Goal: Transaction & Acquisition: Purchase product/service

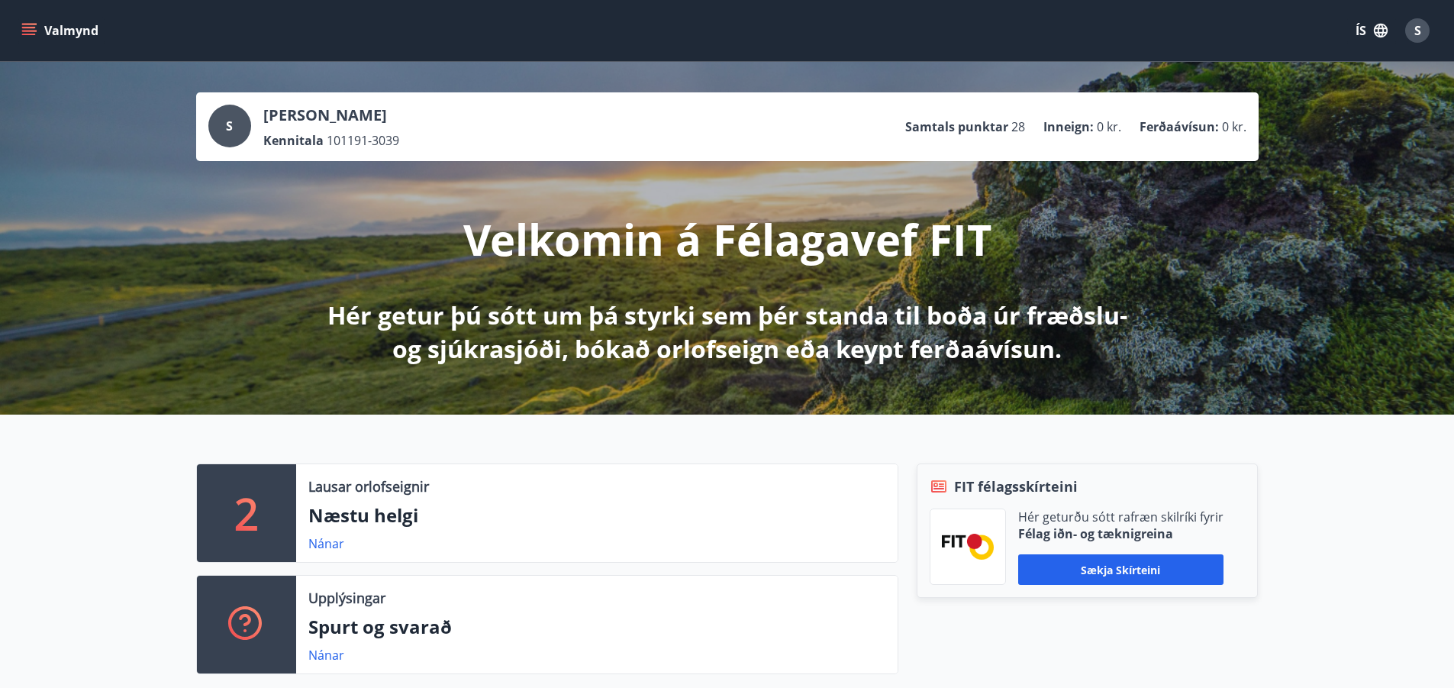
click at [18, 32] on button "Valmynd" at bounding box center [61, 30] width 86 height 27
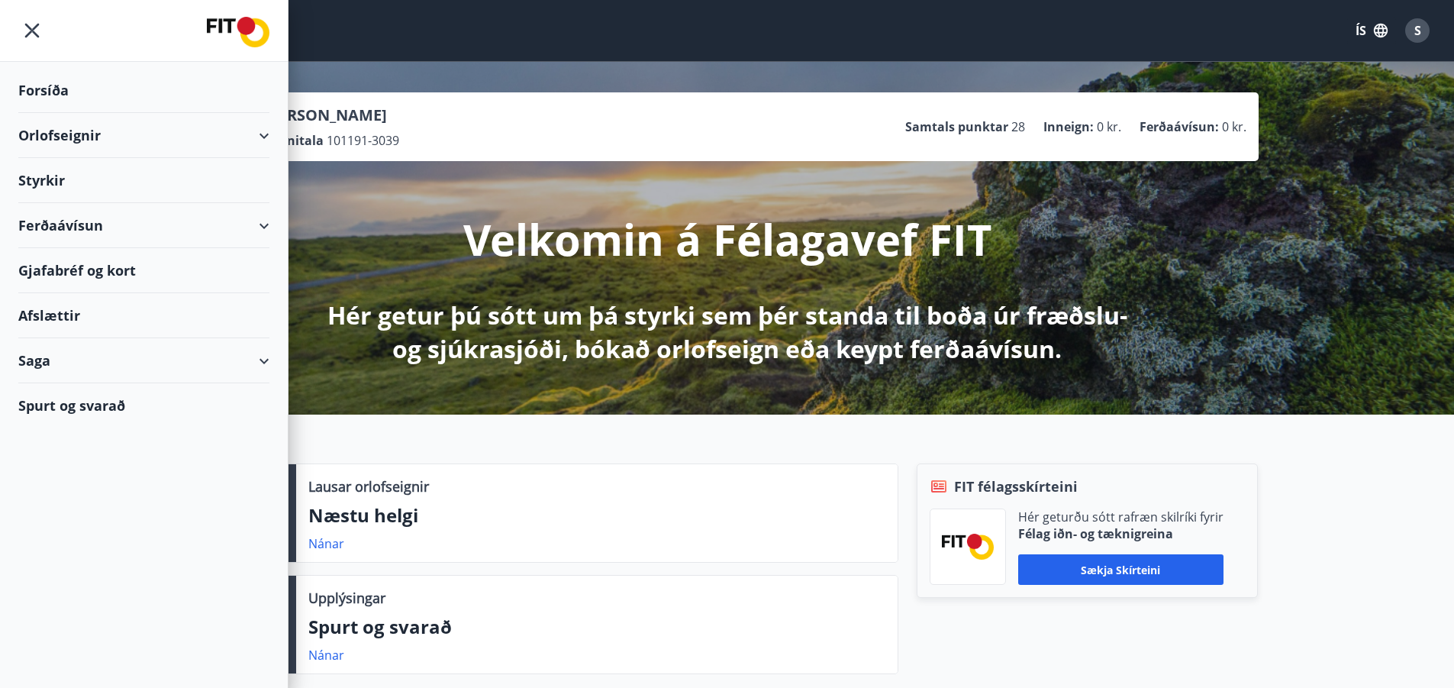
click at [260, 225] on div "Ferðaávísun" at bounding box center [143, 225] width 251 height 45
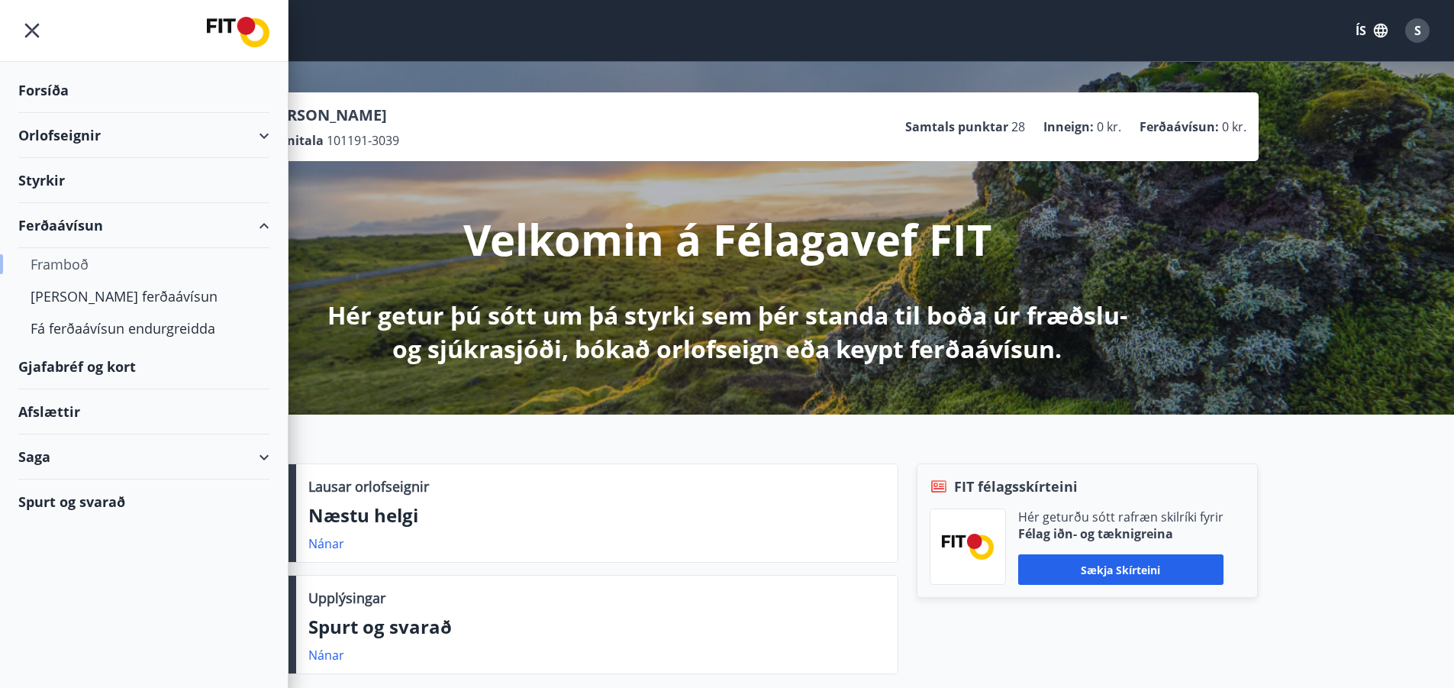
click at [67, 263] on div "Framboð" at bounding box center [144, 264] width 227 height 32
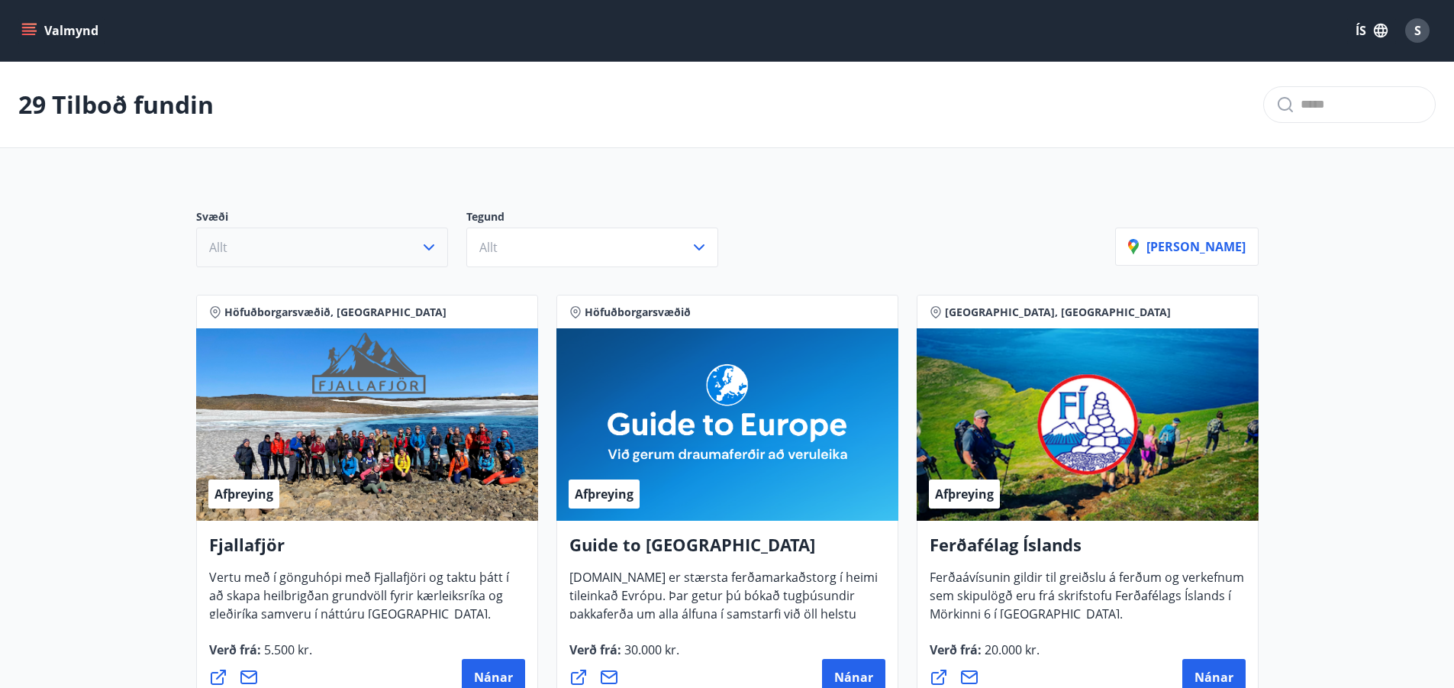
click at [420, 241] on icon "button" at bounding box center [429, 247] width 18 height 18
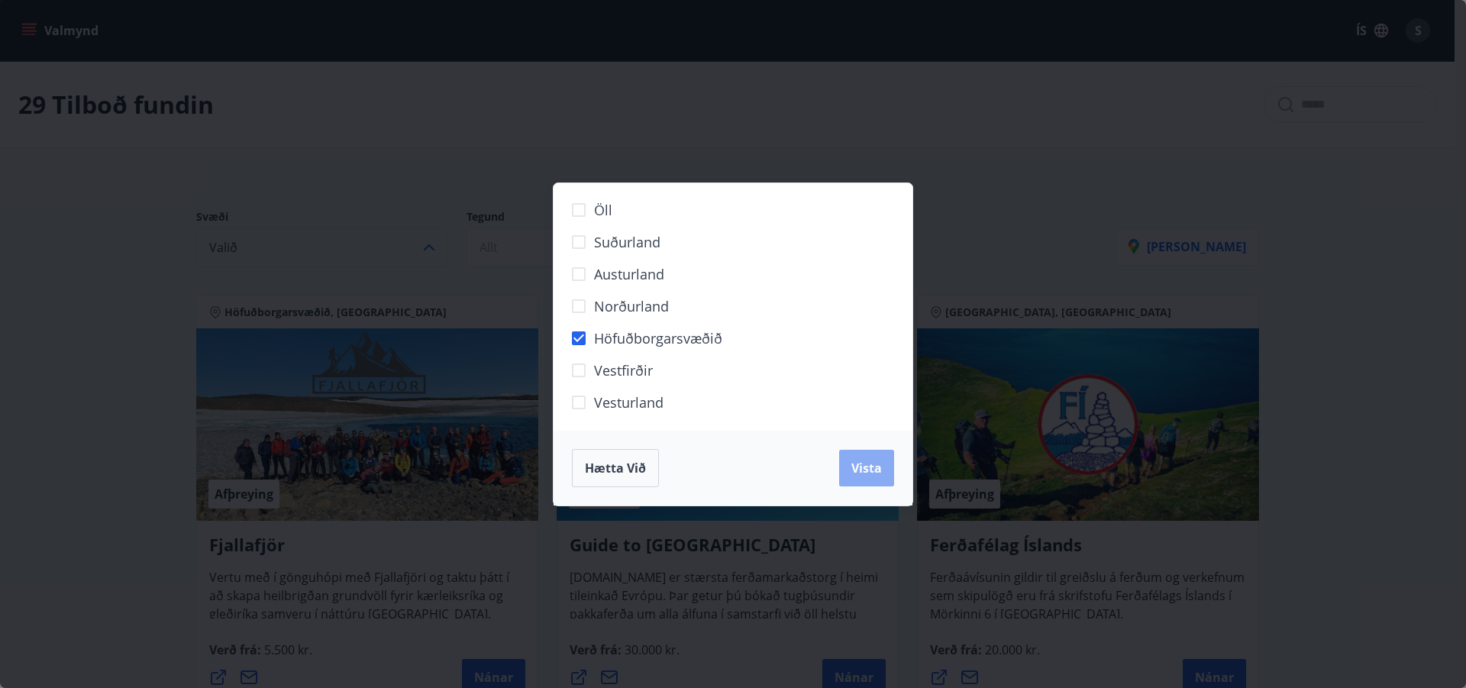
click at [879, 464] on span "Vista" at bounding box center [866, 468] width 31 height 17
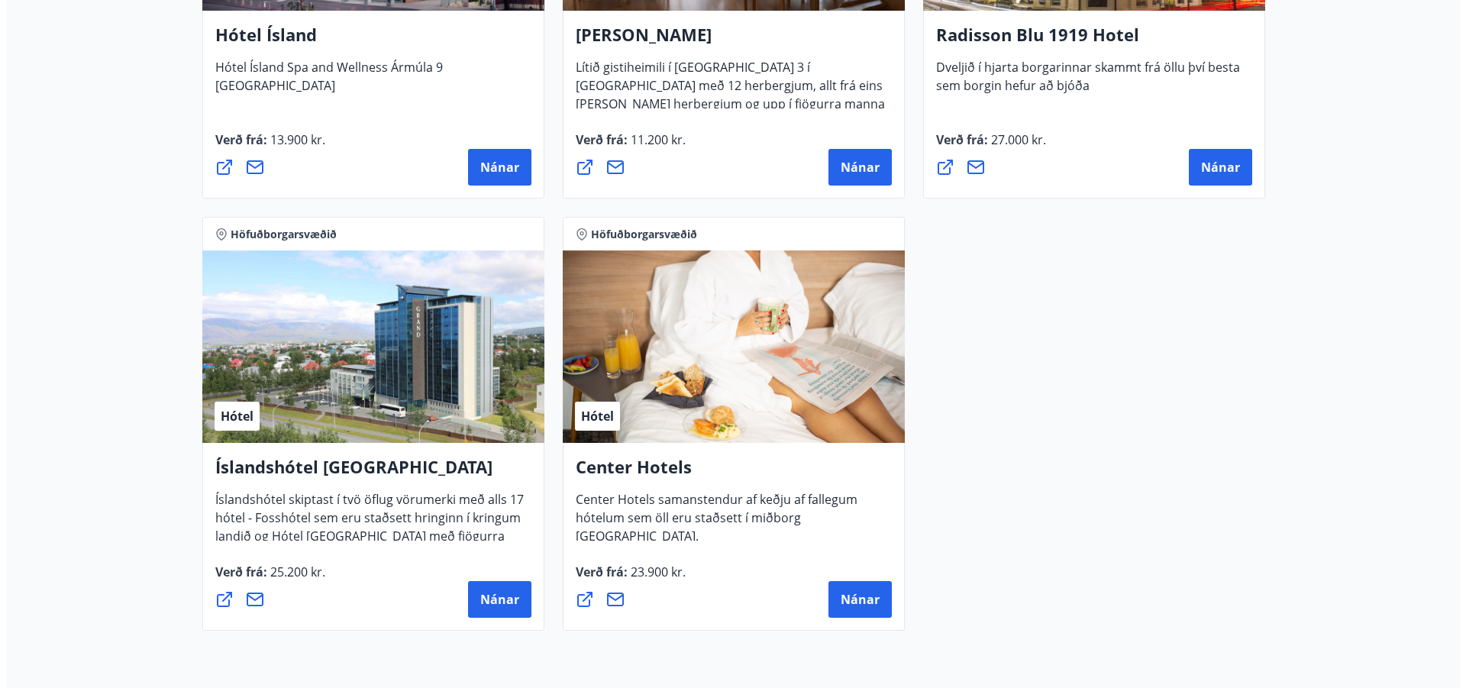
scroll to position [1451, 0]
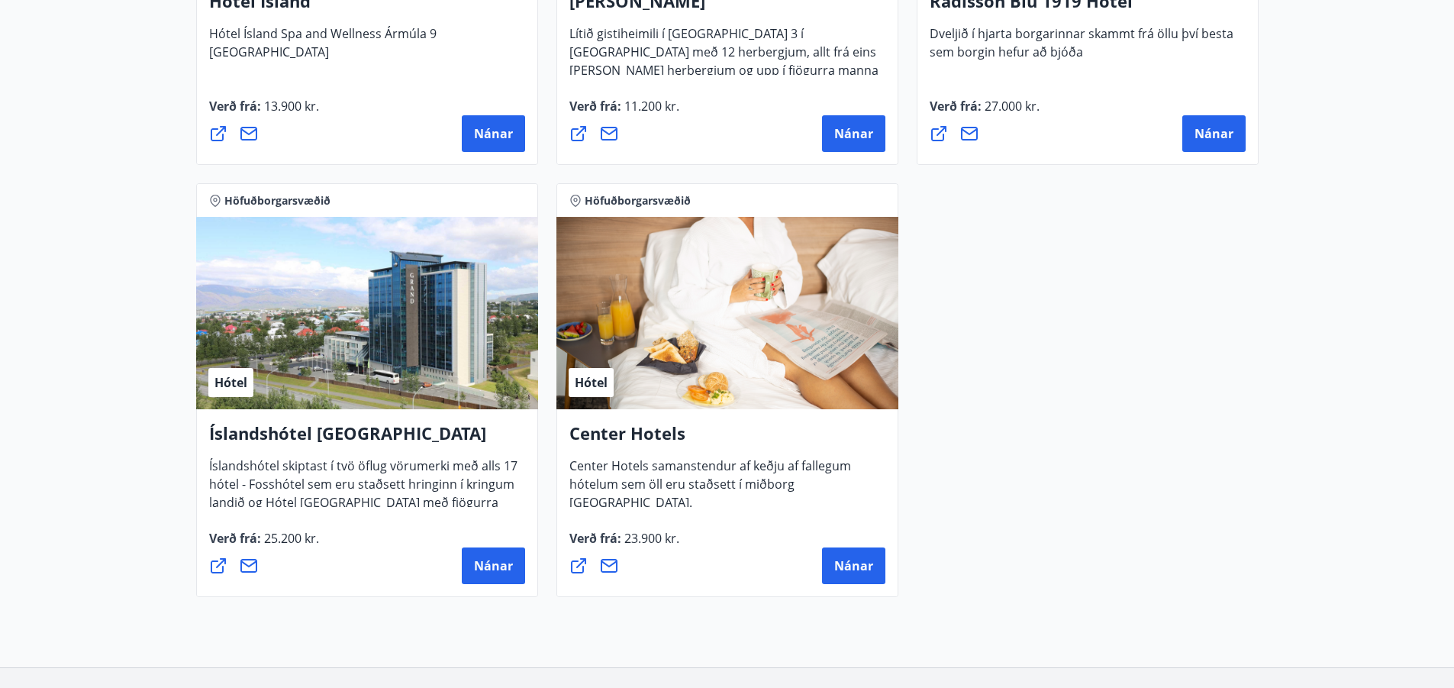
click at [535, 568] on div "Íslandshótel Reykjavík Íslandshótel skiptast í tvö öflug vörumerki með alls 17 …" at bounding box center [367, 503] width 342 height 188
click at [500, 559] on span "Nánar" at bounding box center [493, 565] width 39 height 17
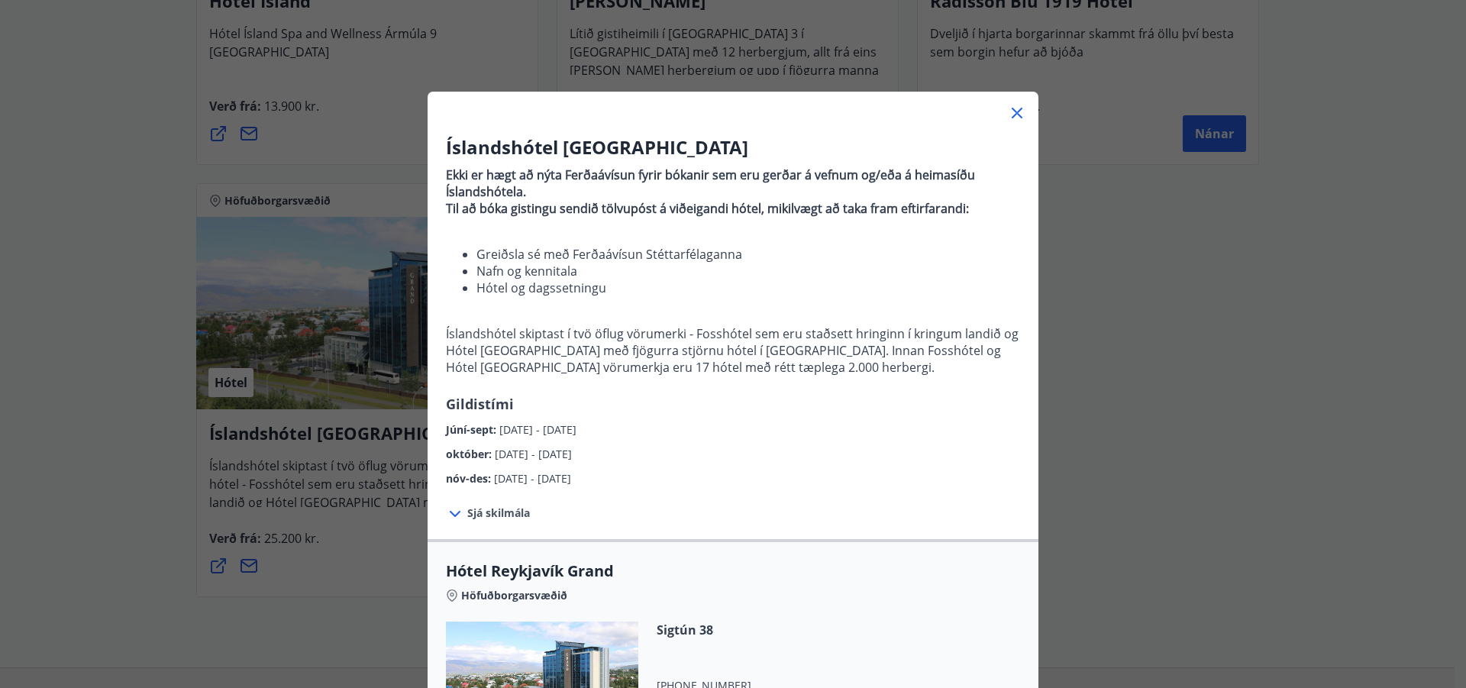
click at [446, 514] on icon at bounding box center [455, 514] width 18 height 18
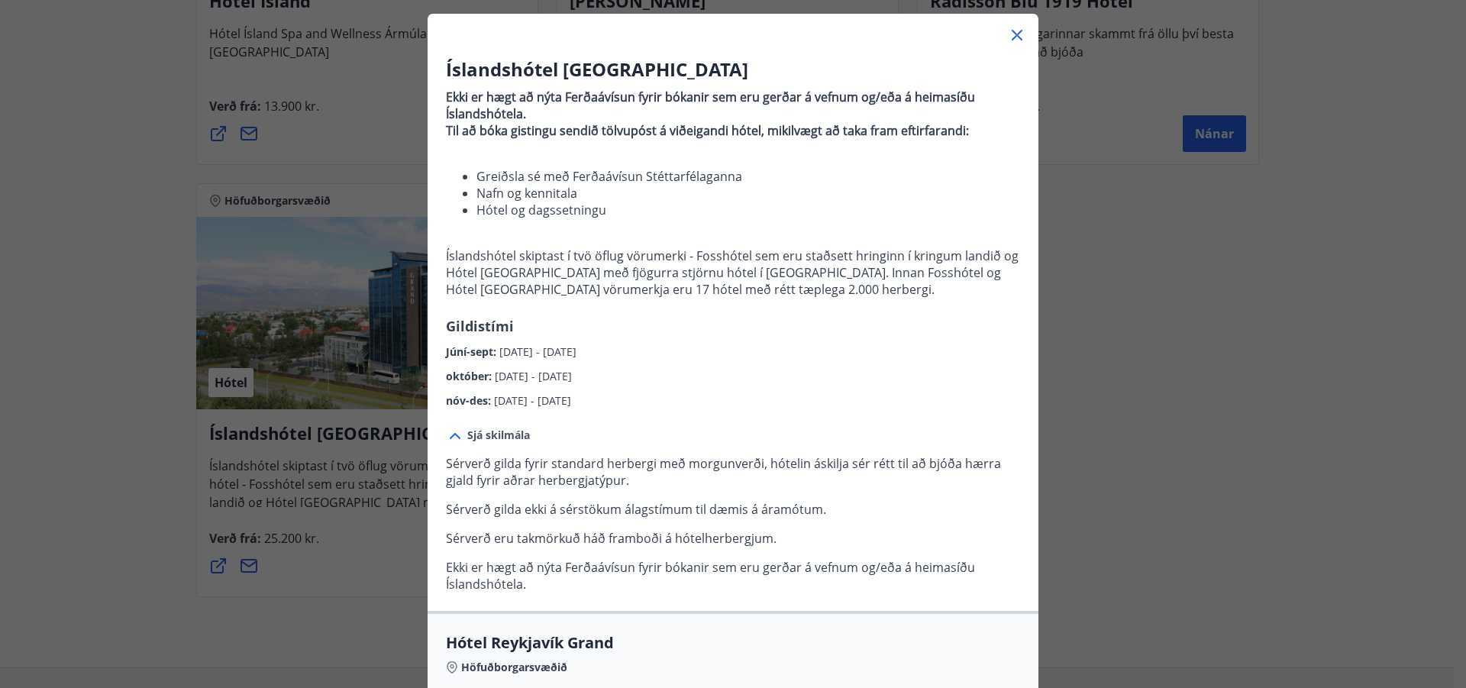
scroll to position [76, 0]
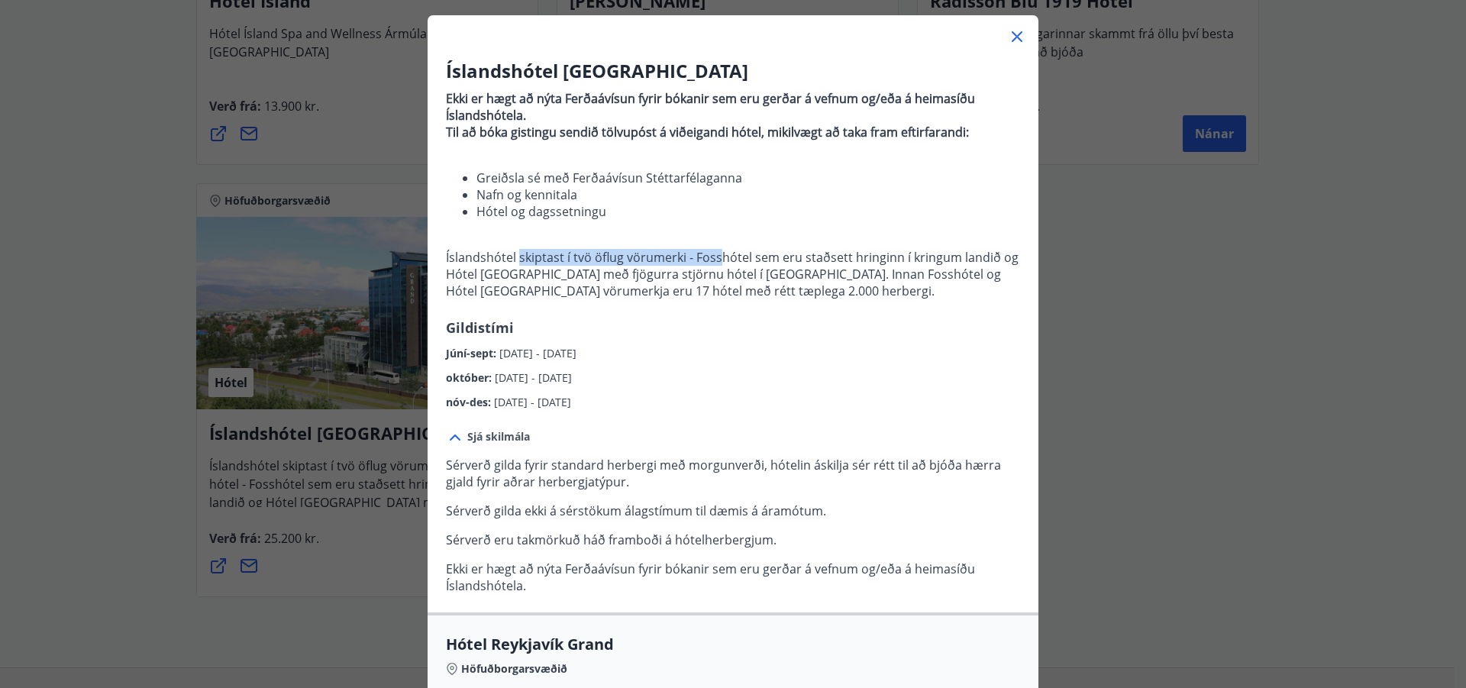
drag, startPoint x: 528, startPoint y: 253, endPoint x: 746, endPoint y: 240, distance: 218.8
click at [726, 260] on p "Íslandshótel skiptast í tvö öflug vörumerki - Fosshótel sem eru staðsett hringi…" at bounding box center [733, 274] width 574 height 50
click at [747, 229] on p "Ekki er hægt að nýta Ferðaávísun fyrir bókanir sem eru gerðar á vefnum og/eða á…" at bounding box center [733, 201] width 574 height 234
drag, startPoint x: 757, startPoint y: 292, endPoint x: 870, endPoint y: 299, distance: 113.9
click at [870, 299] on p "Íslandshótel skiptast í tvö öflug vörumerki - Fosshótel sem eru staðsett hringi…" at bounding box center [733, 274] width 574 height 50
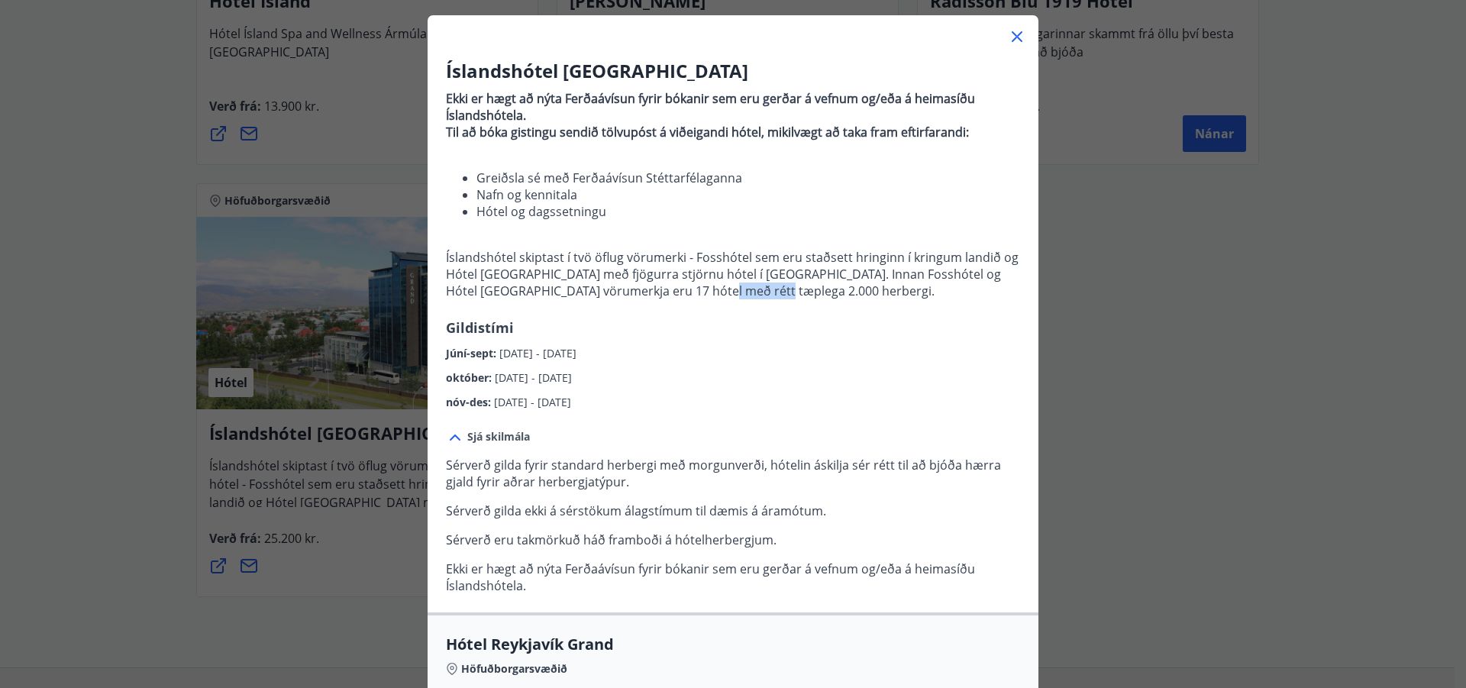
click at [799, 299] on p "Íslandshótel skiptast í tvö öflug vörumerki - Fosshótel sem eru staðsett hringi…" at bounding box center [733, 274] width 574 height 50
drag, startPoint x: 790, startPoint y: 281, endPoint x: 960, endPoint y: 290, distance: 170.5
click at [960, 290] on p "Íslandshótel skiptast í tvö öflug vörumerki - Fosshótel sem eru staðsett hringi…" at bounding box center [733, 274] width 574 height 50
click at [813, 333] on div "Íslandshótel Reykjavík Ekki er hægt að nýta Ferðaávísun fyrir bókanir sem eru g…" at bounding box center [733, 234] width 611 height 353
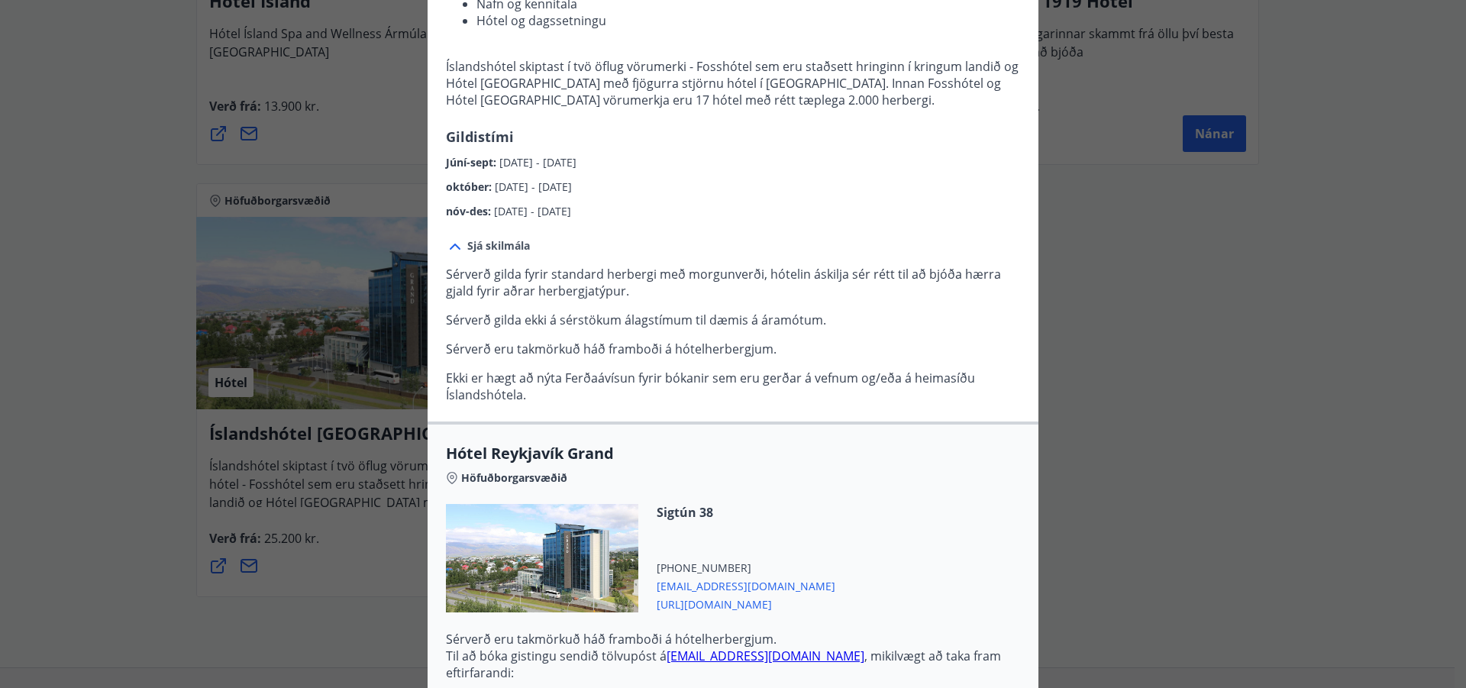
scroll to position [382, 0]
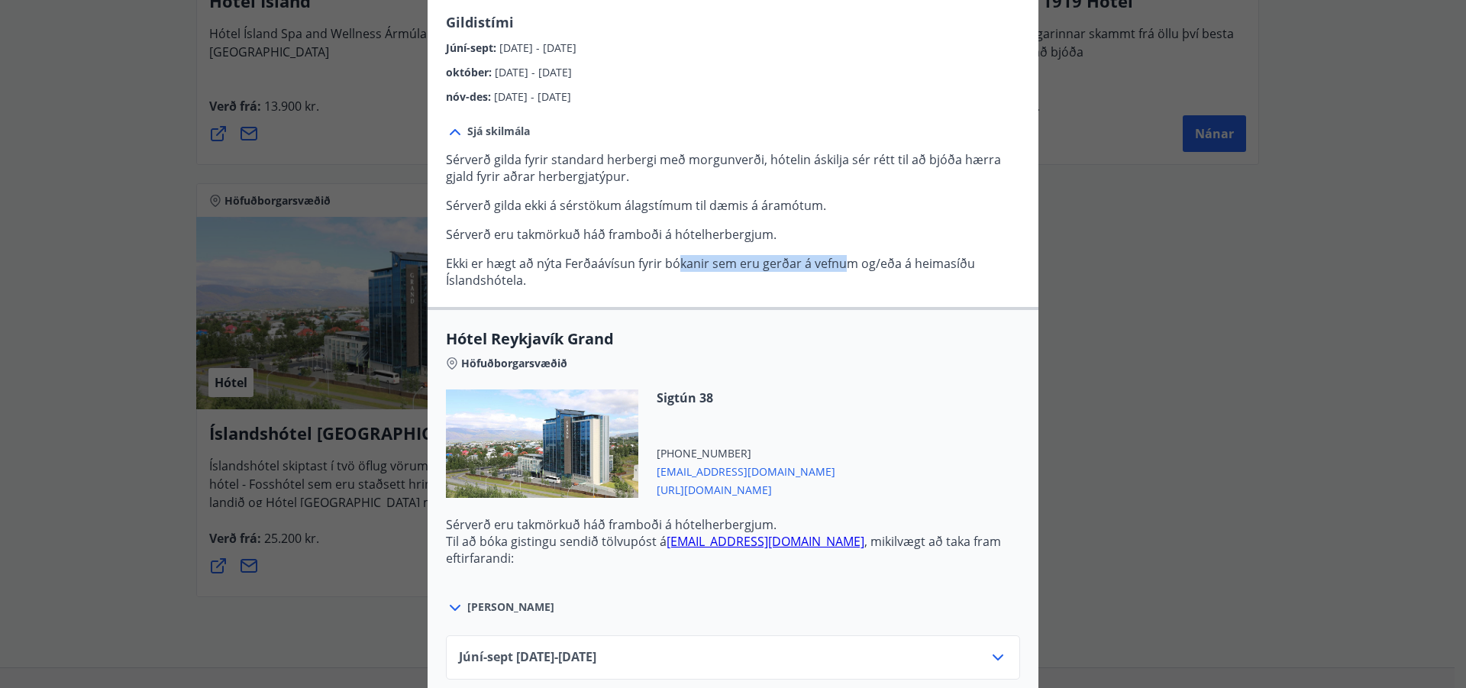
drag, startPoint x: 675, startPoint y: 260, endPoint x: 852, endPoint y: 263, distance: 177.2
click at [848, 269] on p "Ekki er hægt að nýta Ferðaávísun fyrir bókanir sem eru gerðar á vefnum og/eða á…" at bounding box center [733, 272] width 574 height 34
click at [820, 214] on p "Sérverð [PERSON_NAME] fyrir standard herbergi með morgunverði, hótelin áskilja …" at bounding box center [733, 219] width 574 height 137
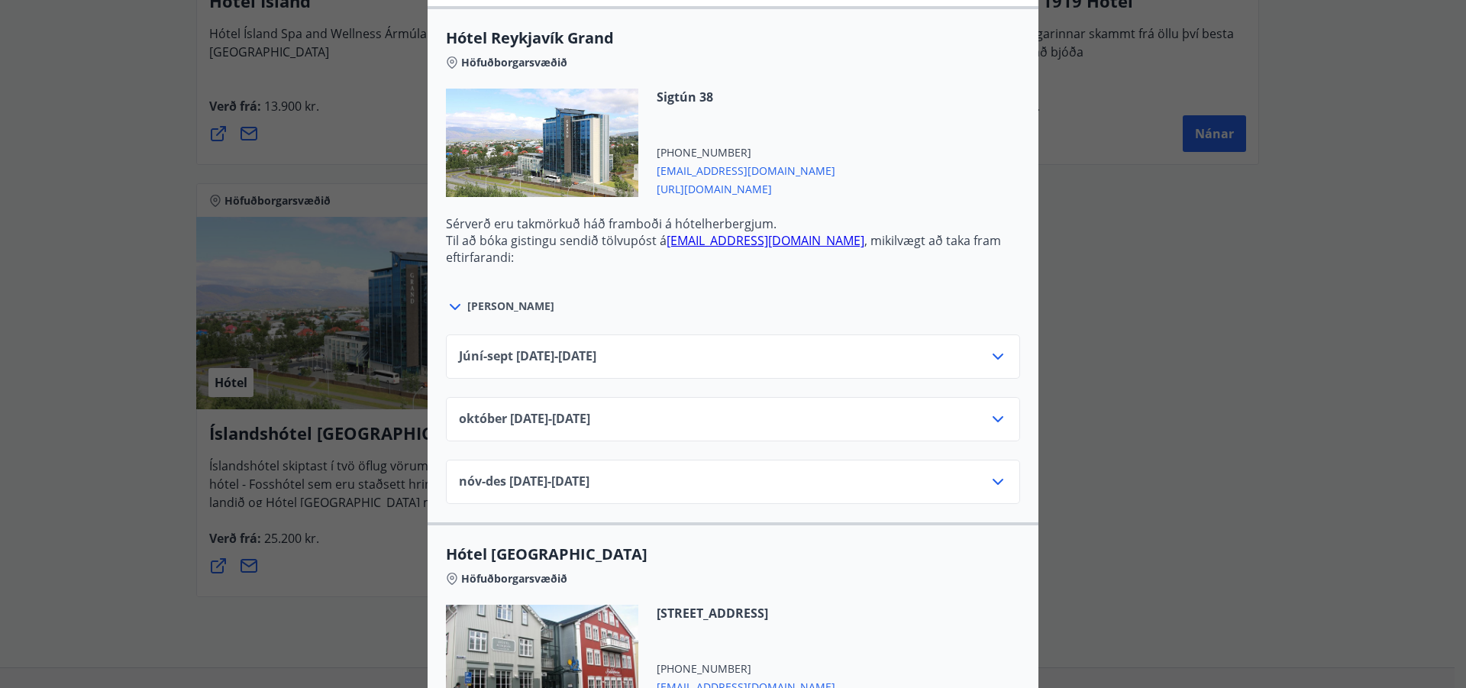
scroll to position [687, 0]
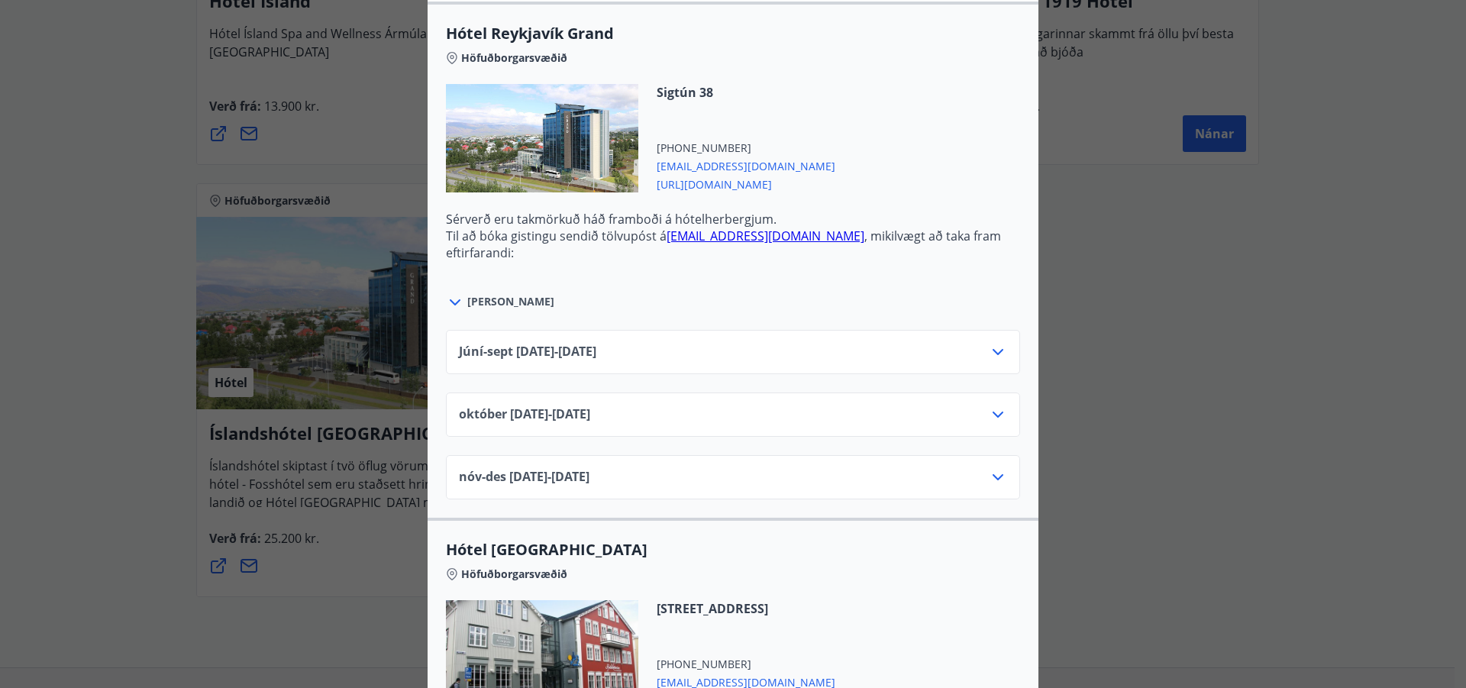
click at [989, 354] on icon at bounding box center [998, 352] width 18 height 18
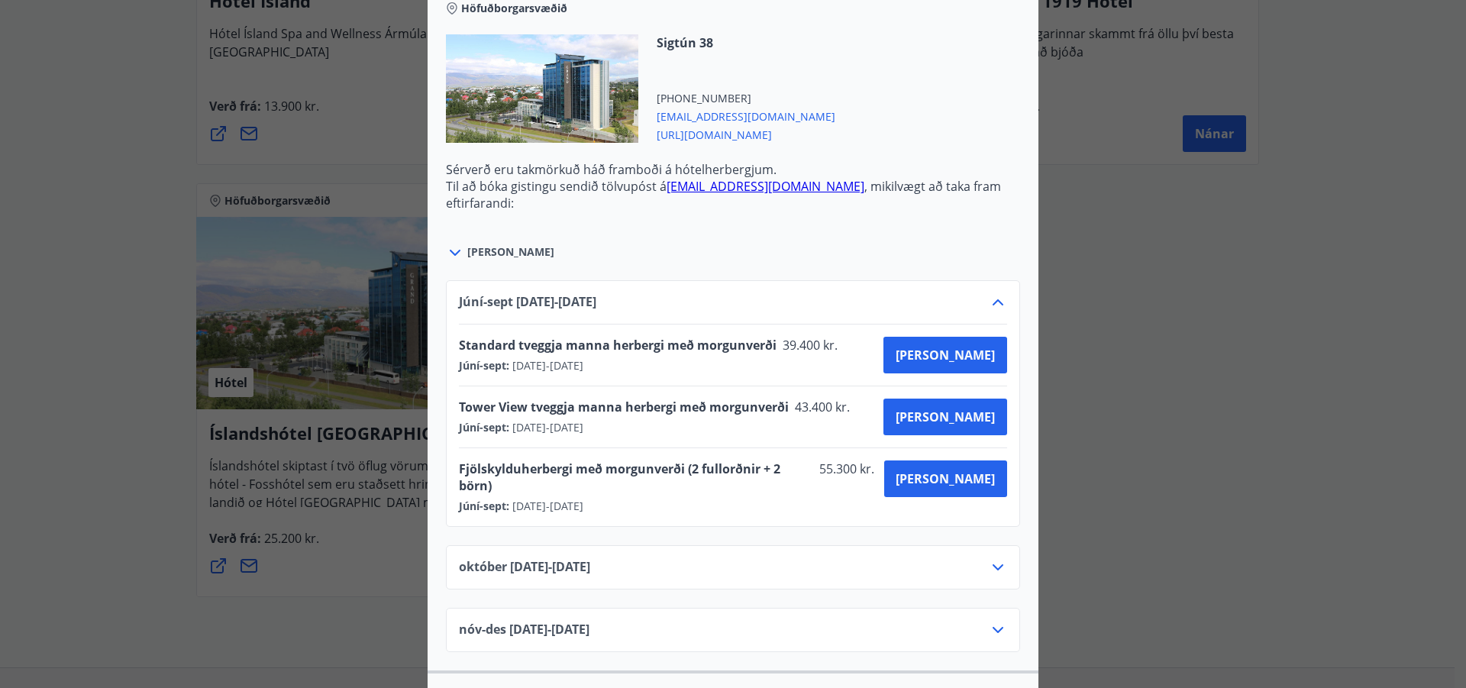
scroll to position [763, 0]
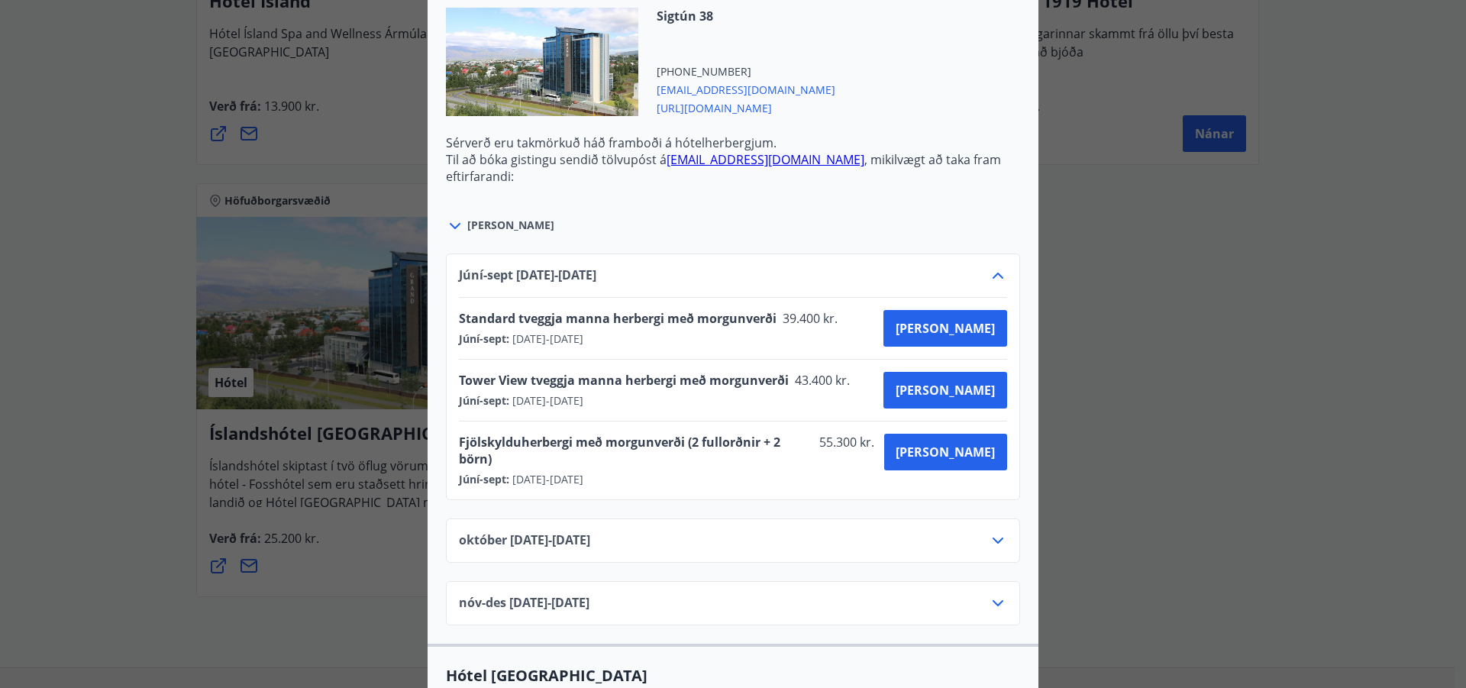
click at [998, 531] on icon at bounding box center [998, 540] width 18 height 18
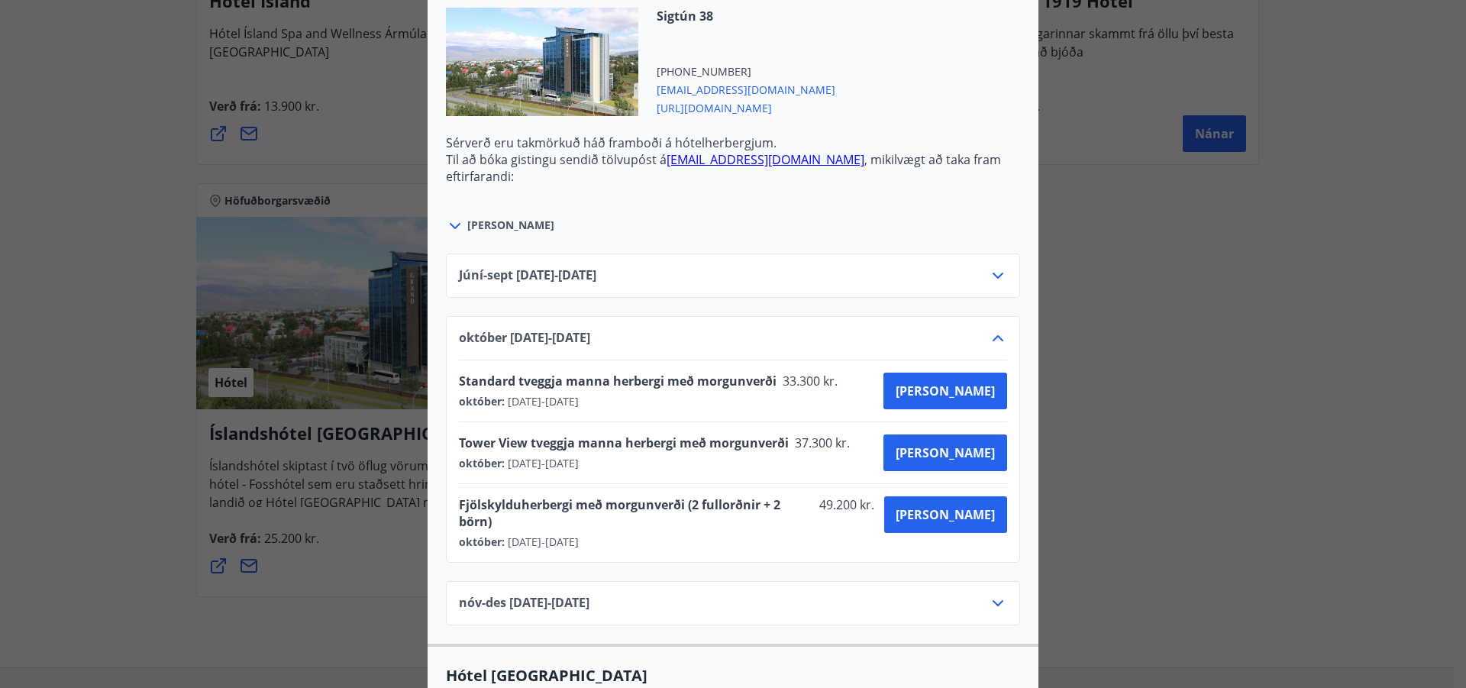
click at [989, 594] on icon at bounding box center [998, 603] width 18 height 18
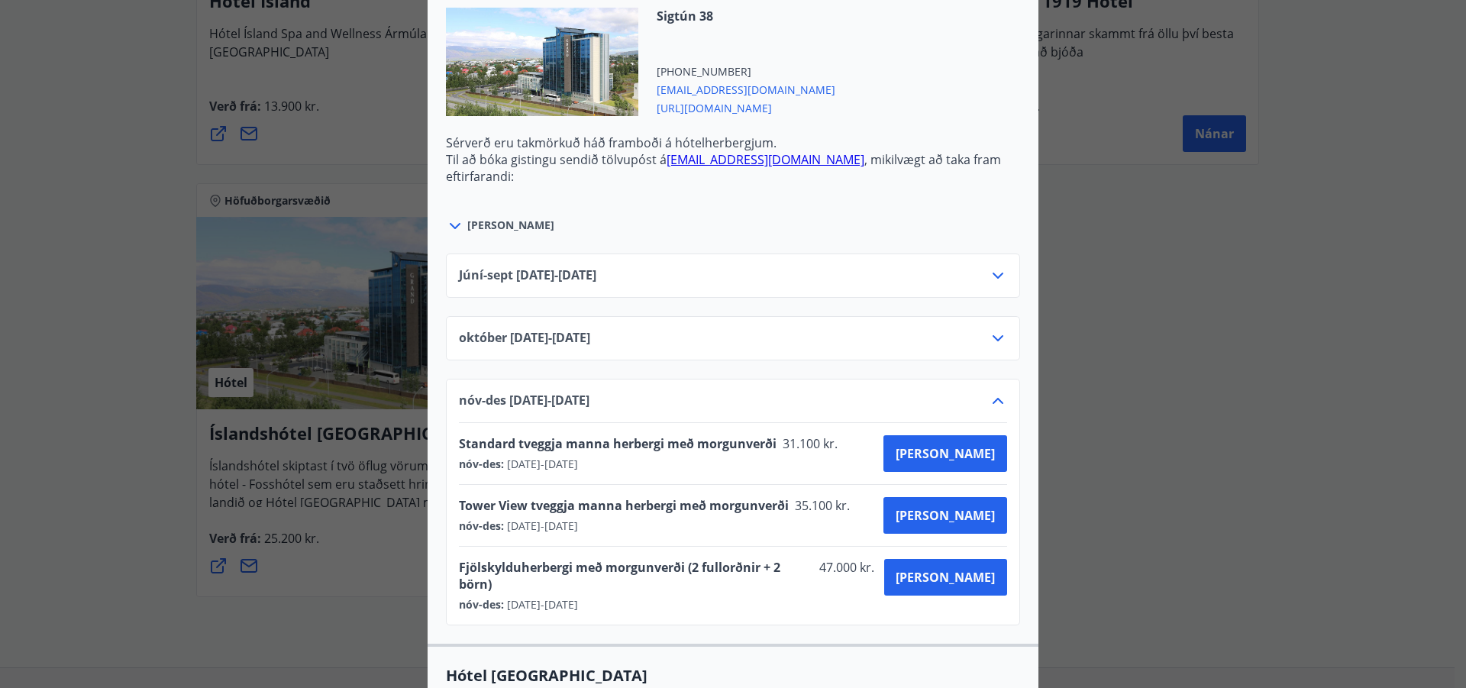
click at [80, 344] on div "Íslandshótel Reykjavík Ekki er hægt að nýta Ferðaávísun fyrir bókanir sem eru g…" at bounding box center [733, 344] width 1466 height 688
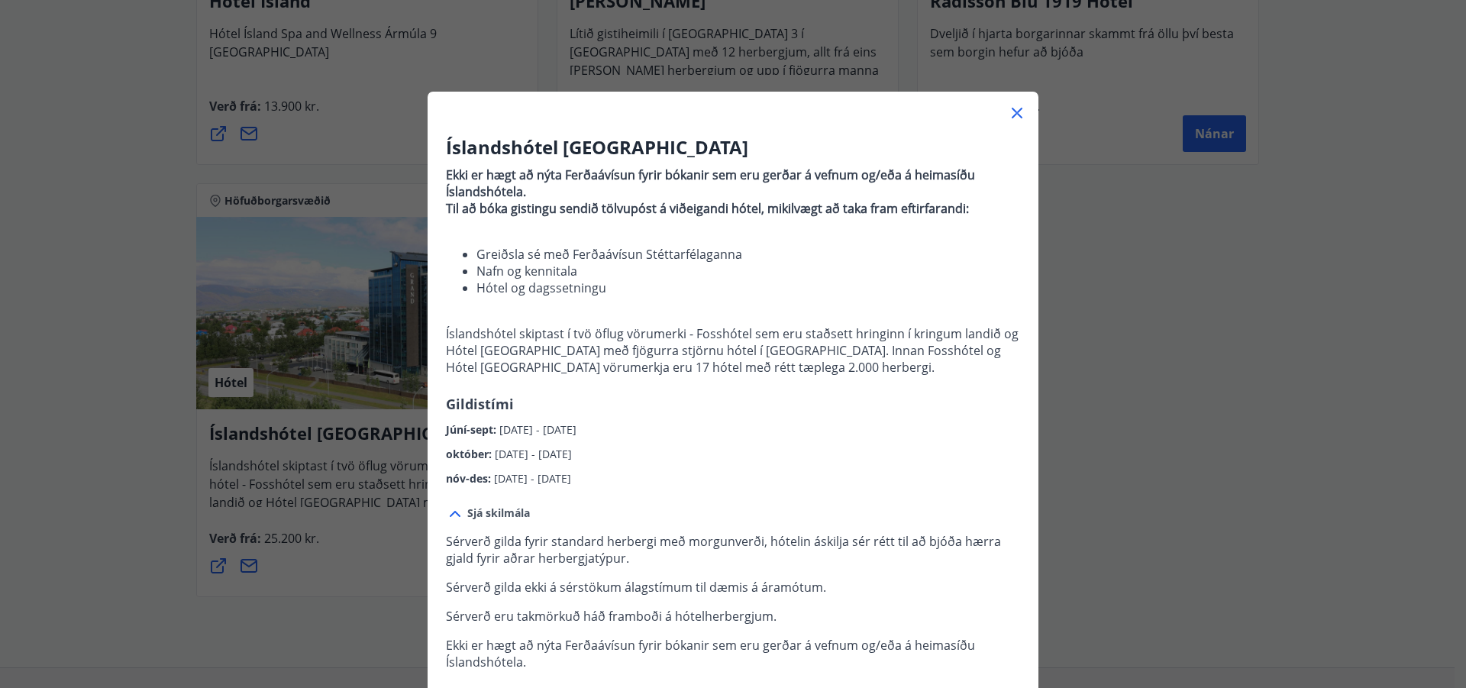
click at [1019, 108] on icon at bounding box center [1017, 113] width 18 height 18
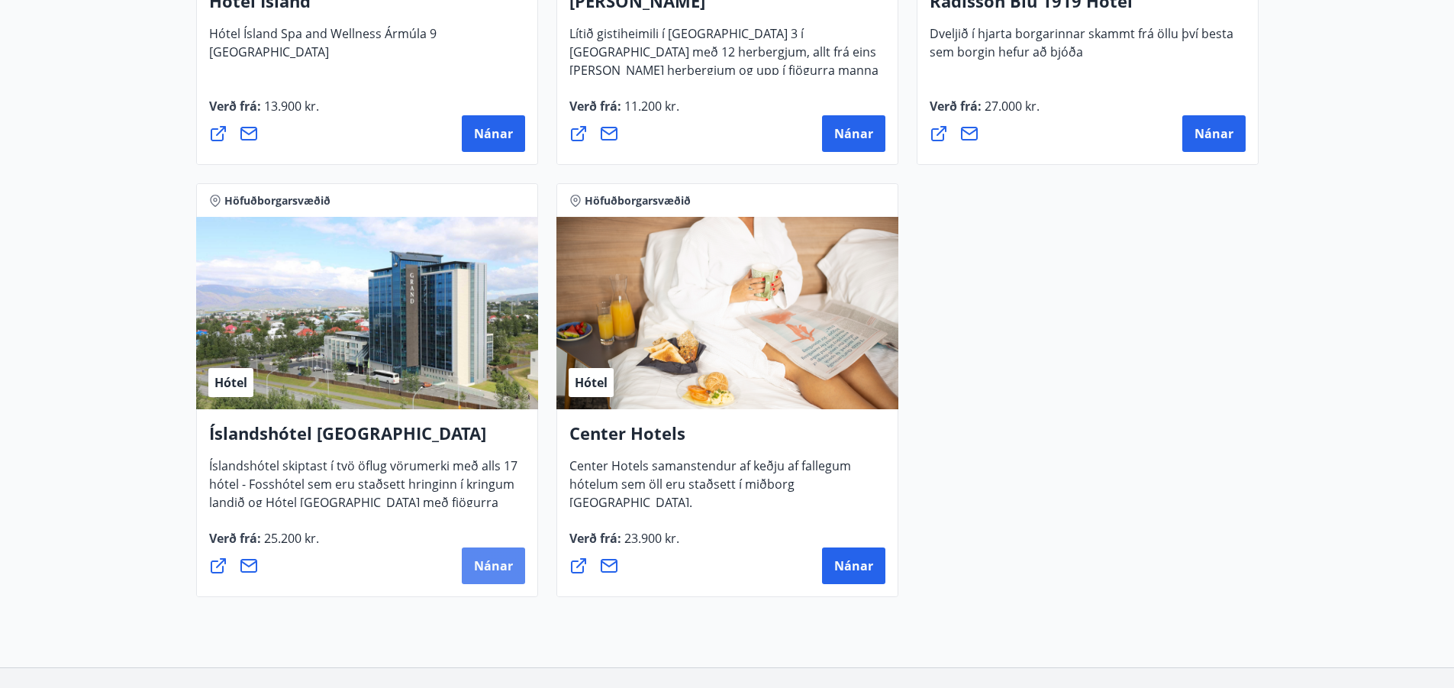
click at [500, 562] on span "Nánar" at bounding box center [493, 565] width 39 height 17
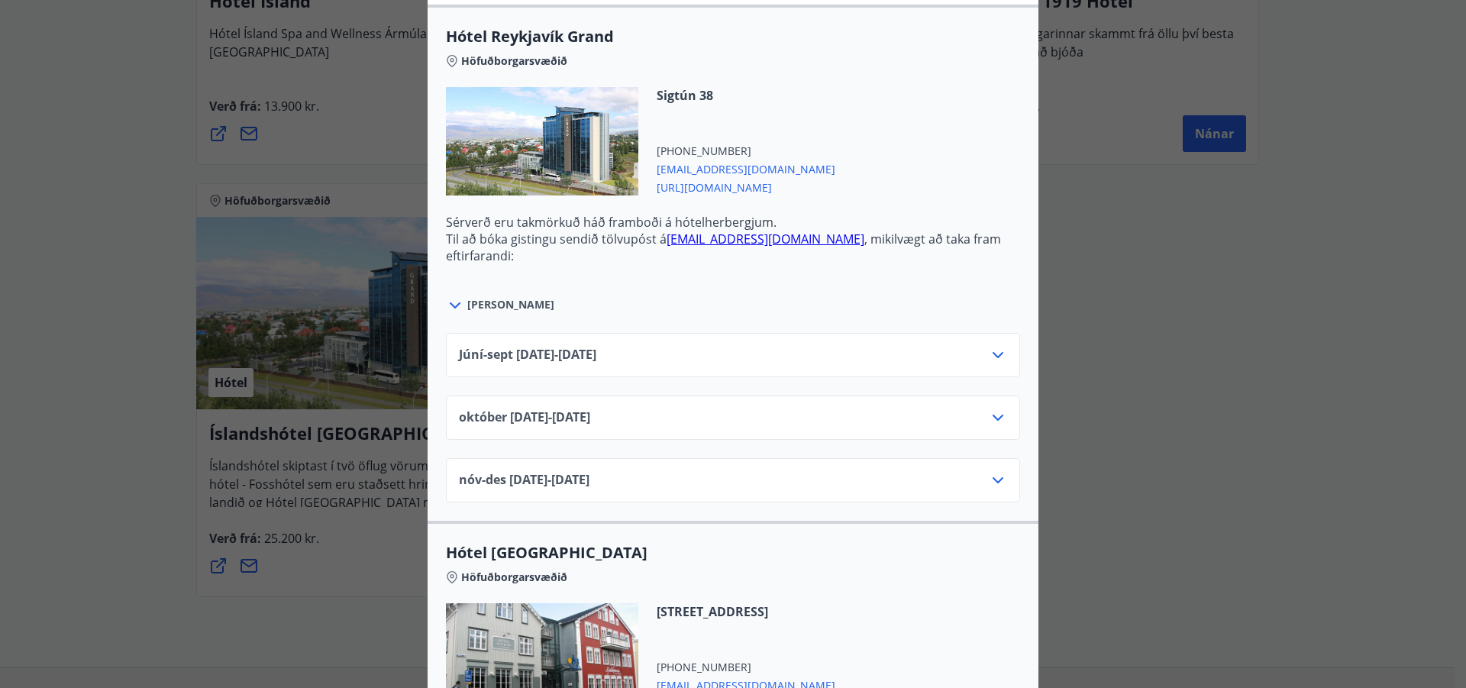
scroll to position [458, 0]
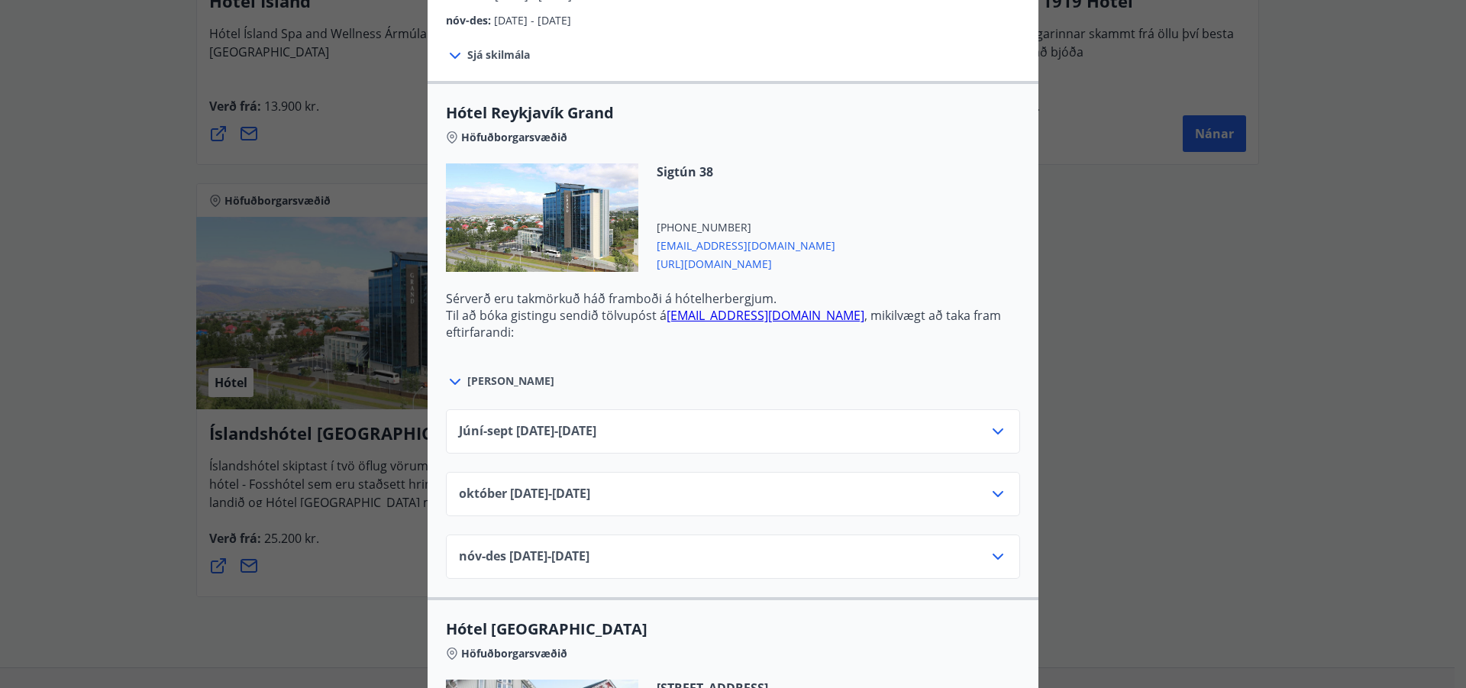
click at [996, 431] on icon at bounding box center [998, 431] width 18 height 18
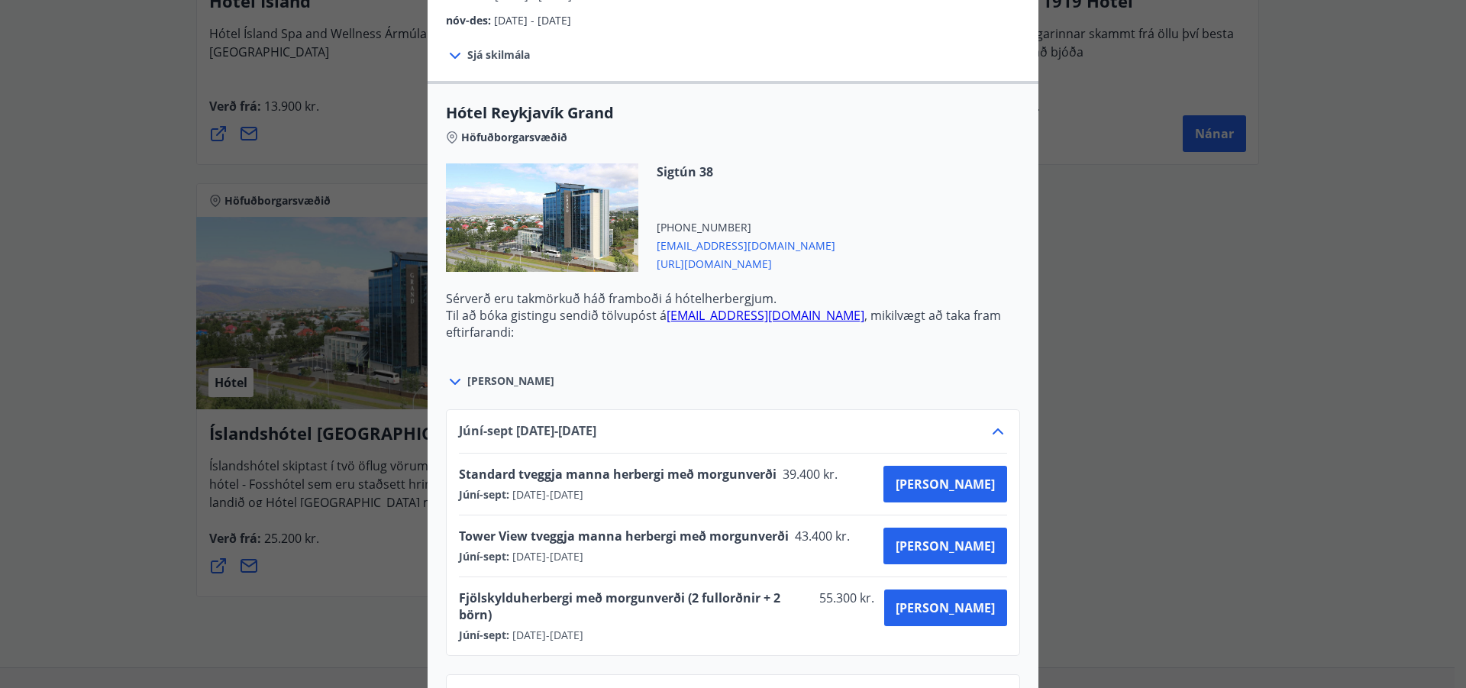
click at [1274, 388] on div "Íslandshótel Reykjavík Ekki er hægt að nýta Ferðaávísun fyrir bókanir sem eru g…" at bounding box center [733, 344] width 1466 height 688
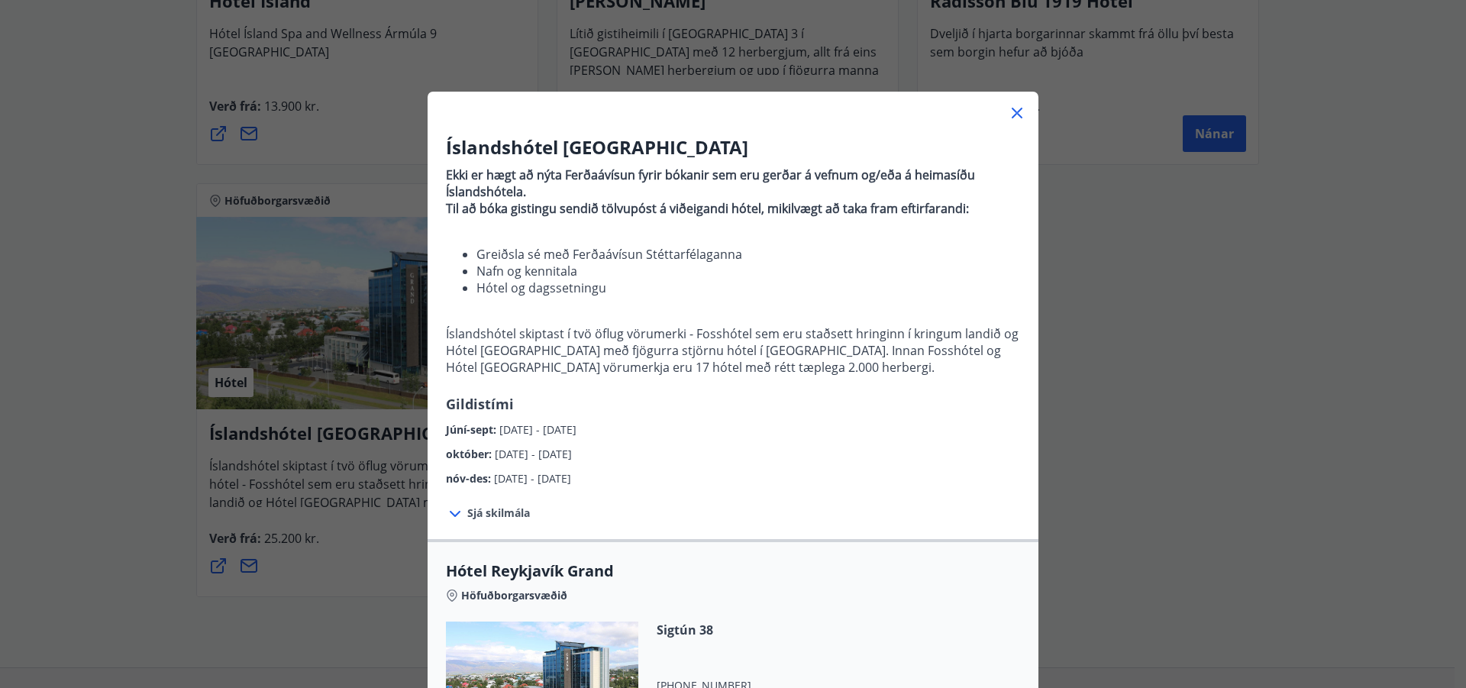
click at [1012, 111] on icon at bounding box center [1017, 113] width 11 height 11
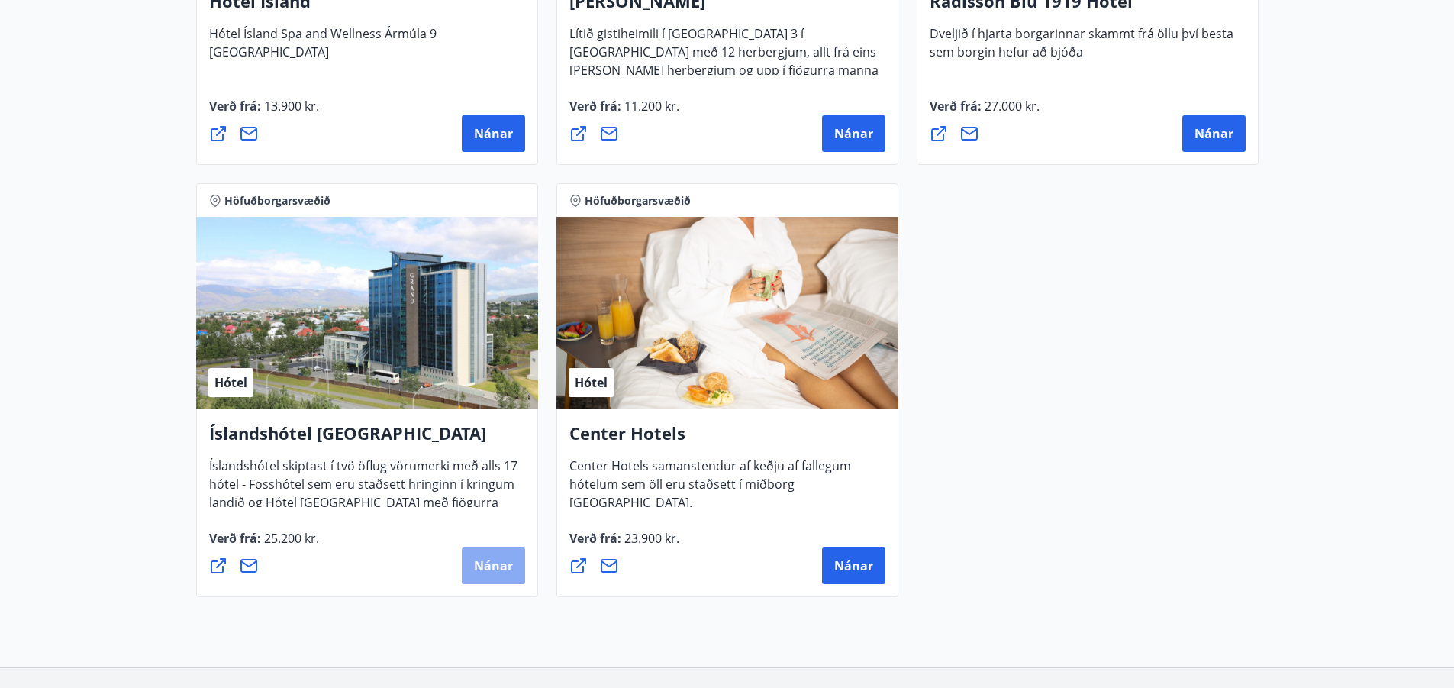
click at [483, 558] on span "Nánar" at bounding box center [493, 565] width 39 height 17
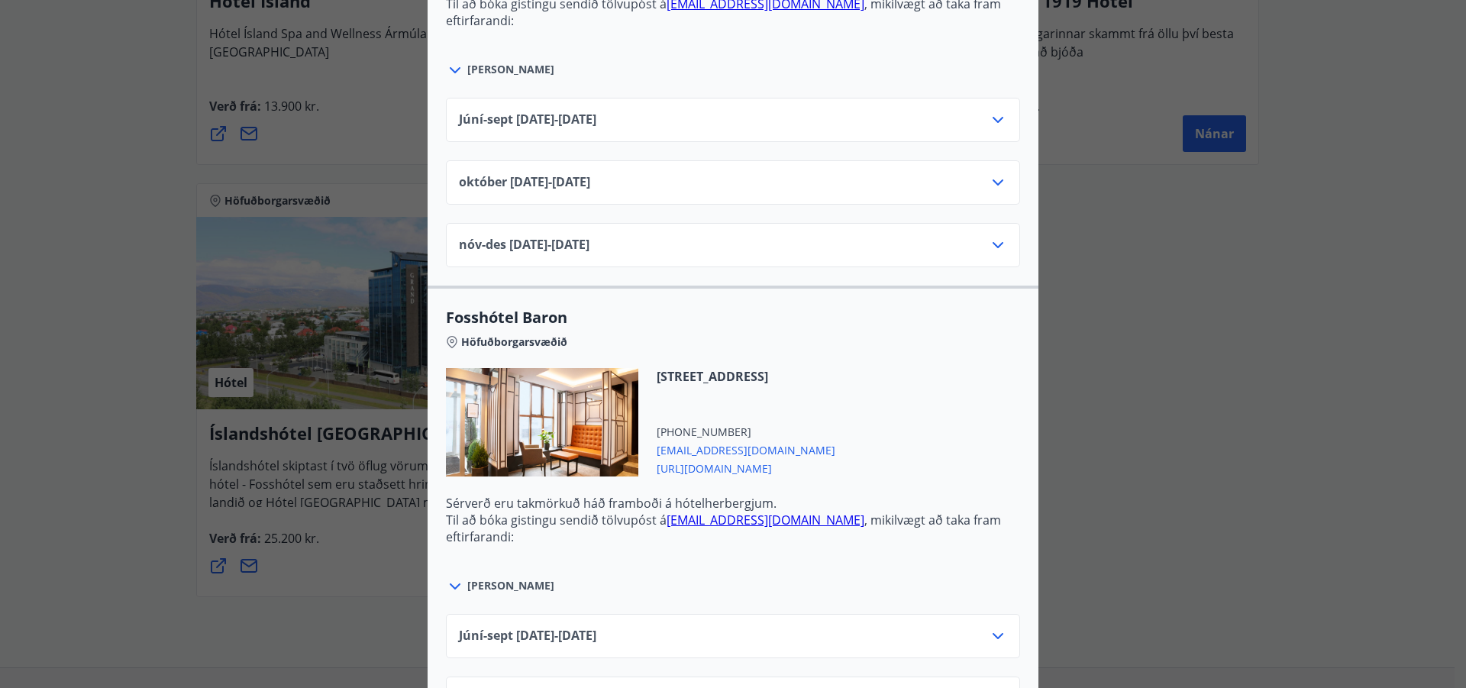
scroll to position [2290, 0]
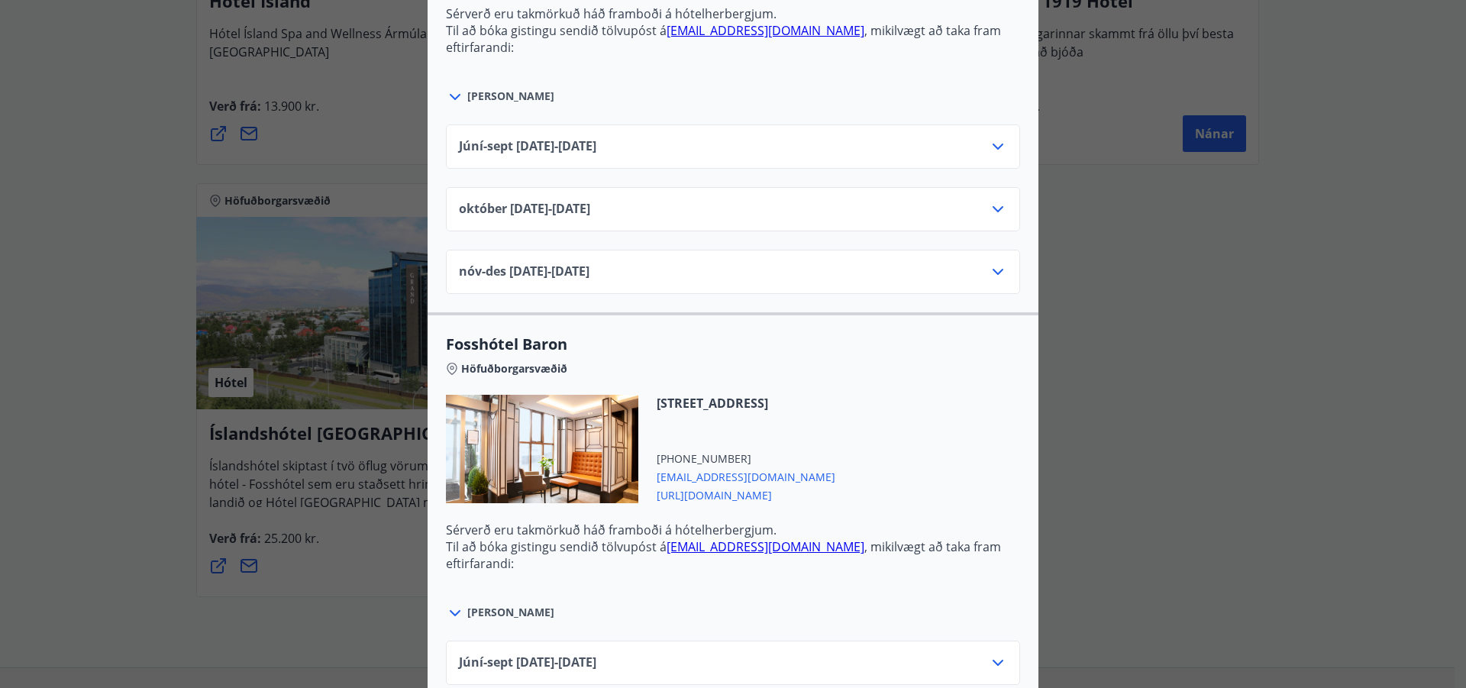
click at [999, 150] on icon at bounding box center [998, 146] width 18 height 18
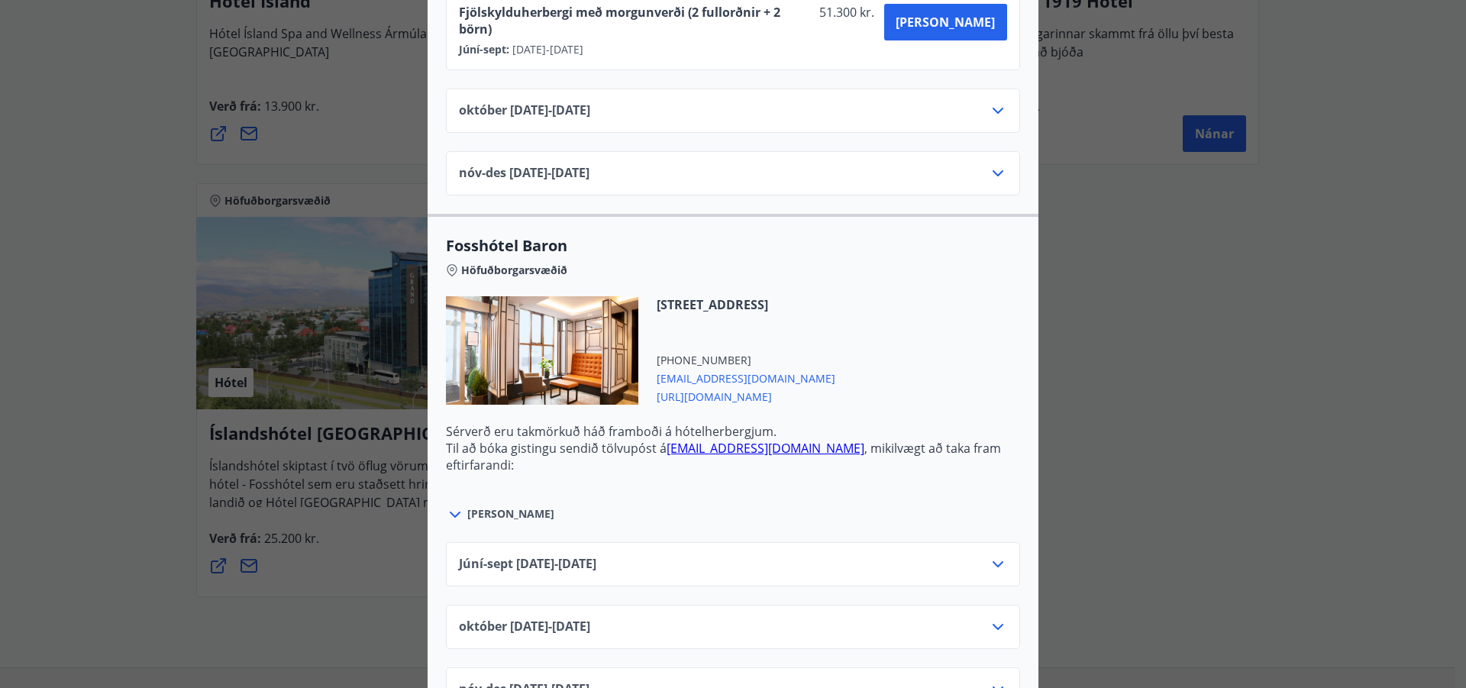
scroll to position [2749, 0]
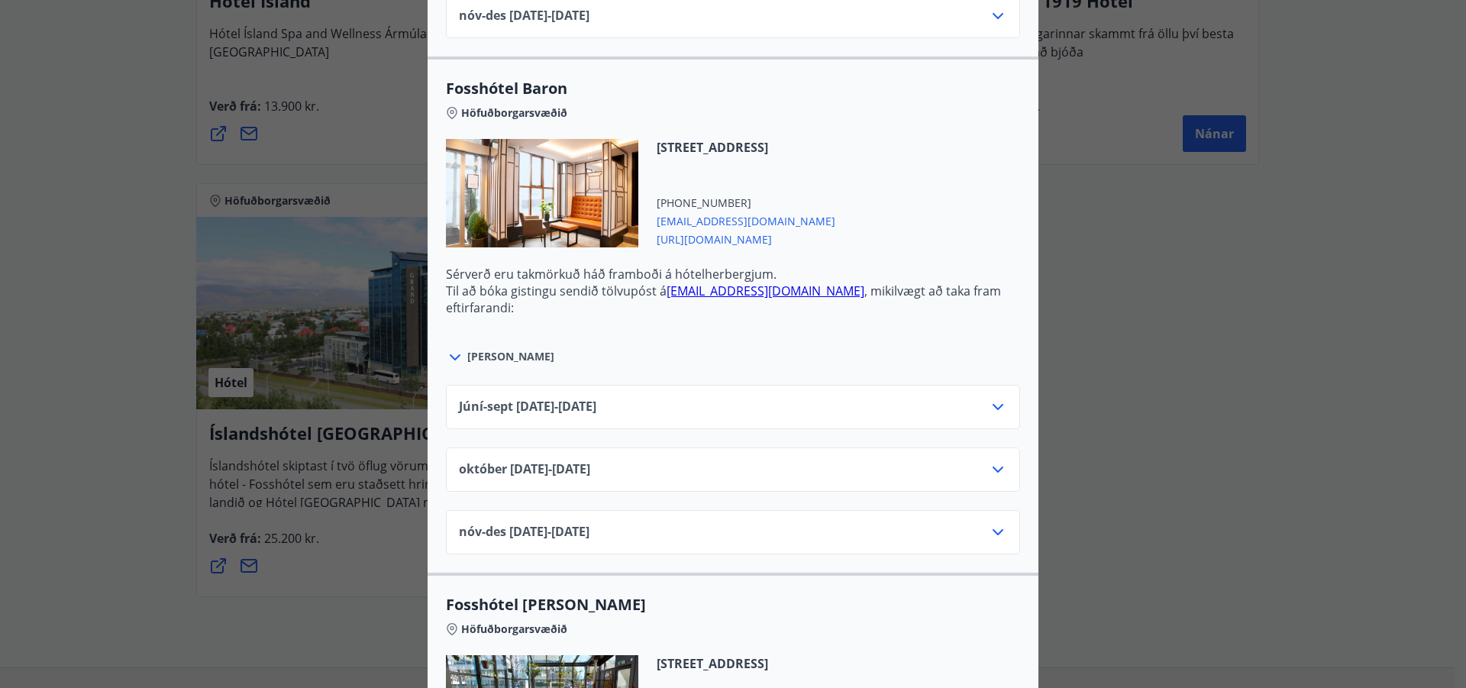
click at [993, 398] on icon at bounding box center [998, 407] width 18 height 18
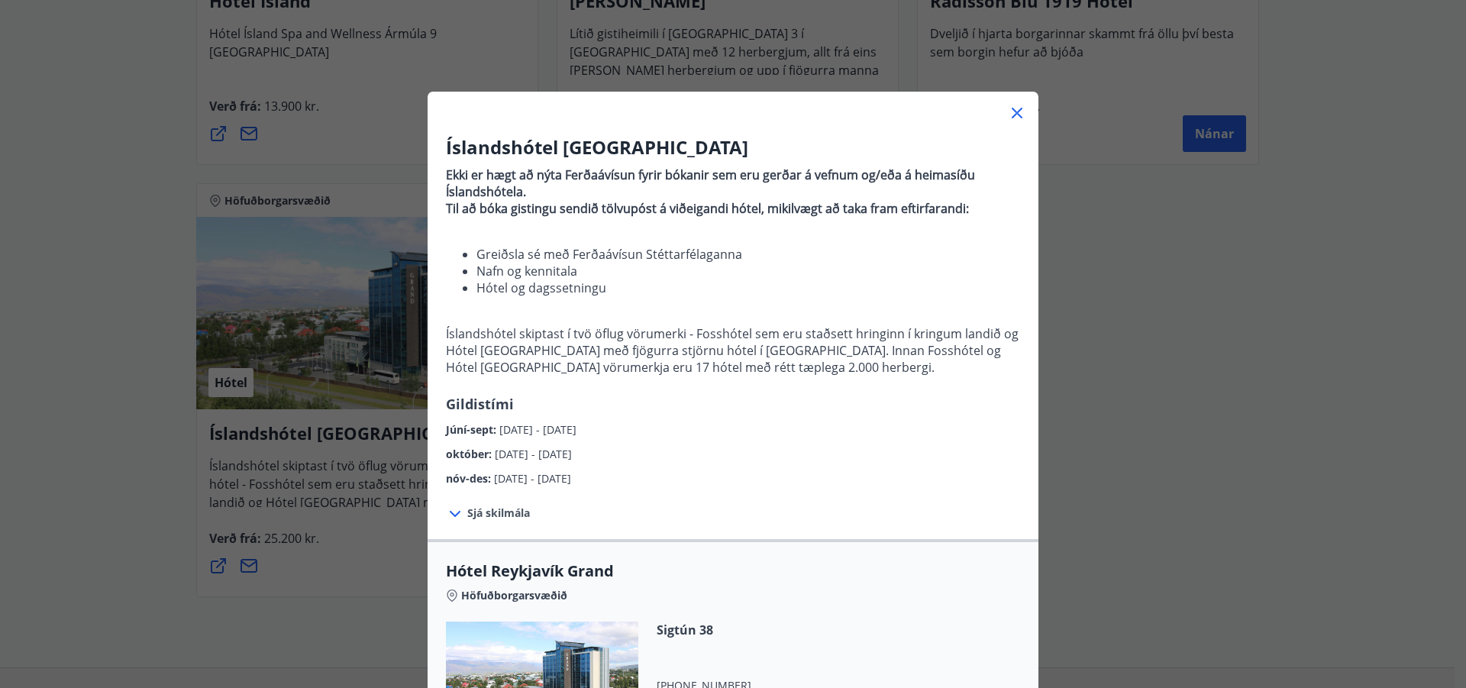
scroll to position [534, 0]
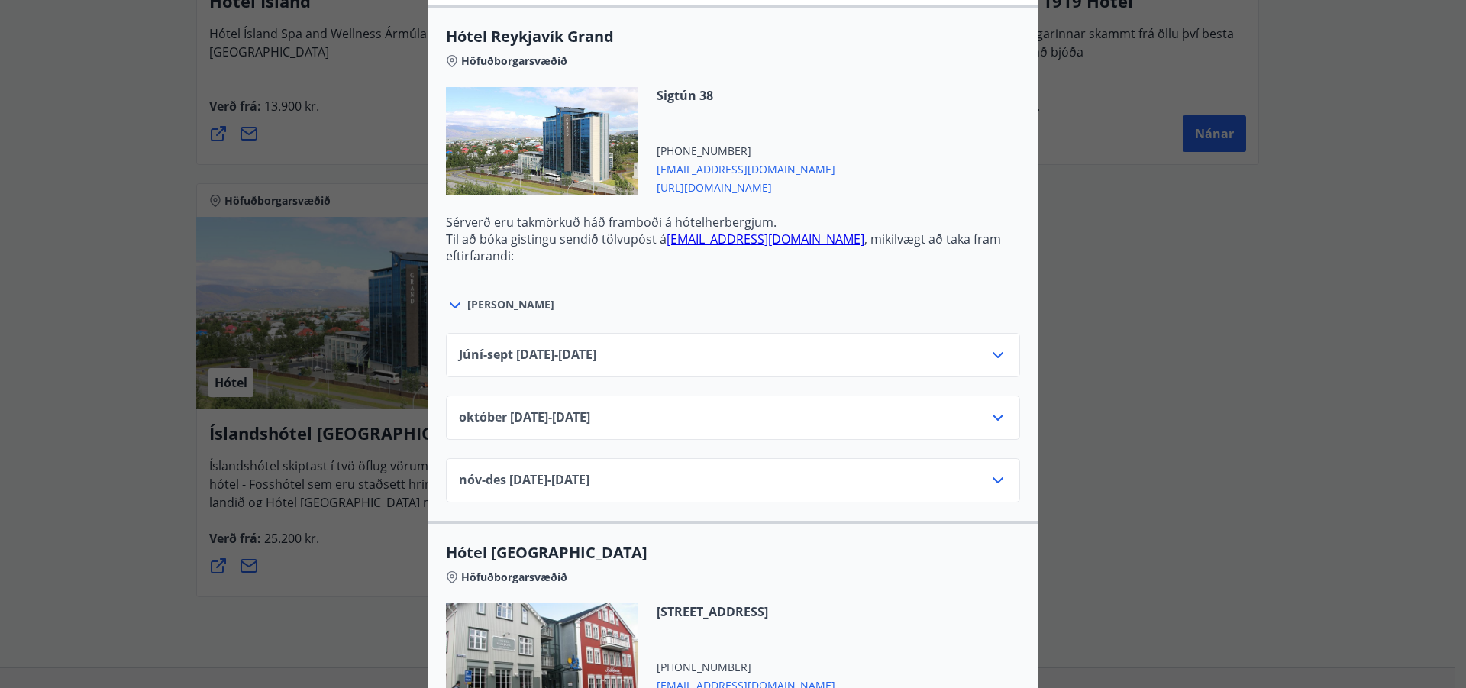
click at [973, 347] on div "Júní-[DATE]06.25 - [DATE]" at bounding box center [733, 361] width 548 height 31
click at [993, 350] on icon at bounding box center [998, 355] width 18 height 18
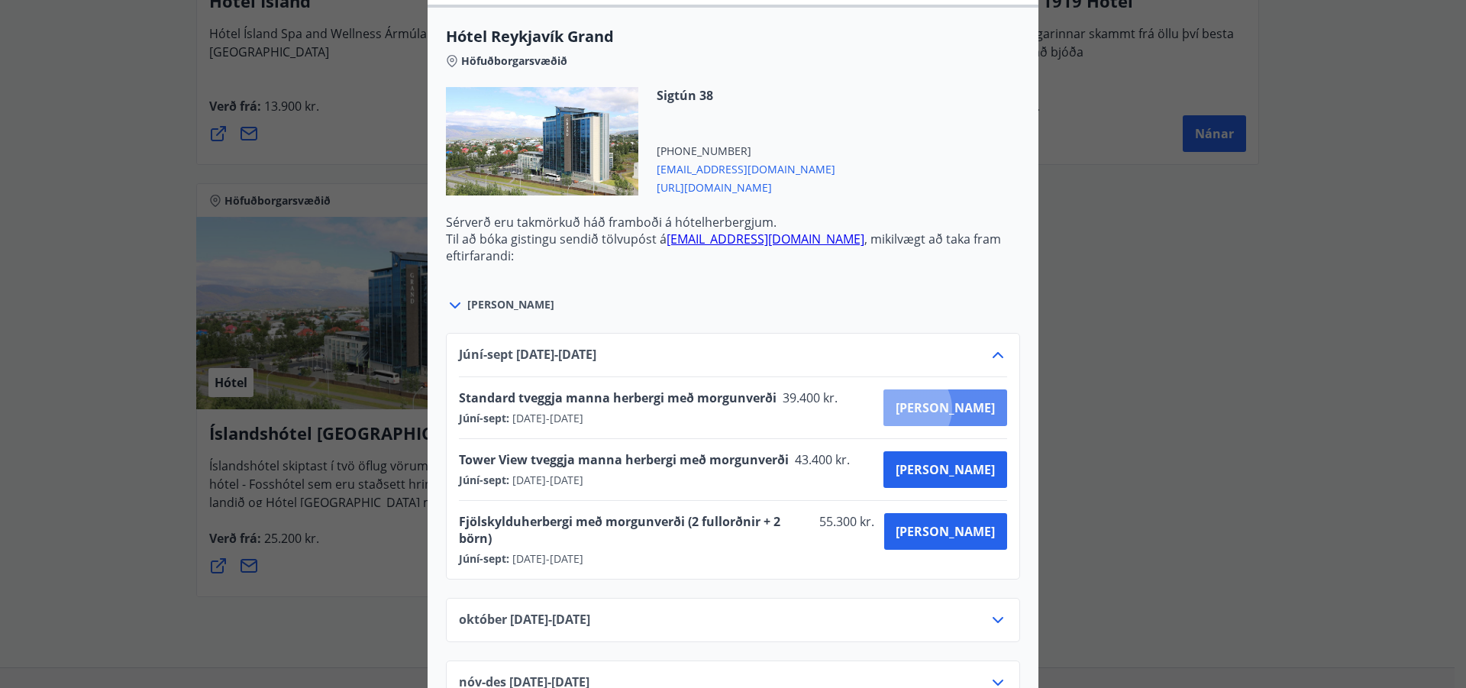
click at [962, 408] on span "[PERSON_NAME]" at bounding box center [945, 407] width 99 height 17
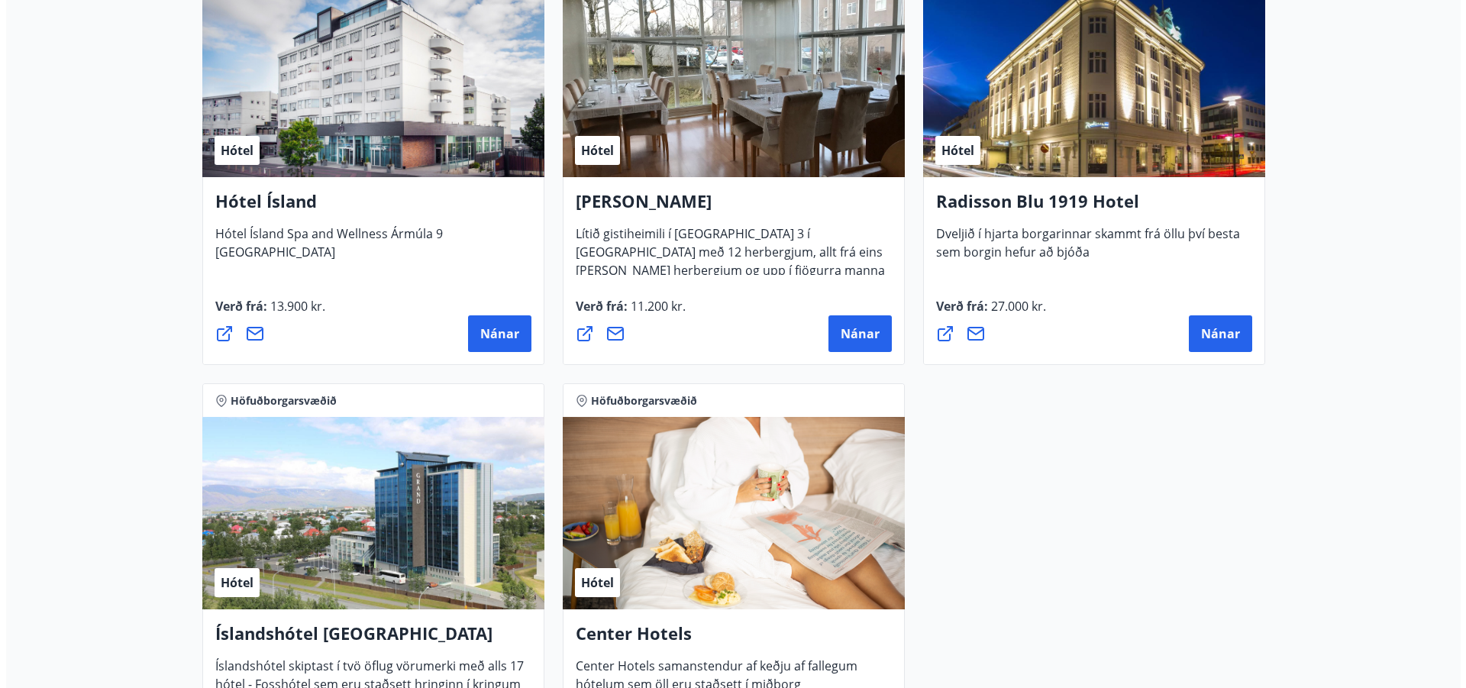
scroll to position [1482, 0]
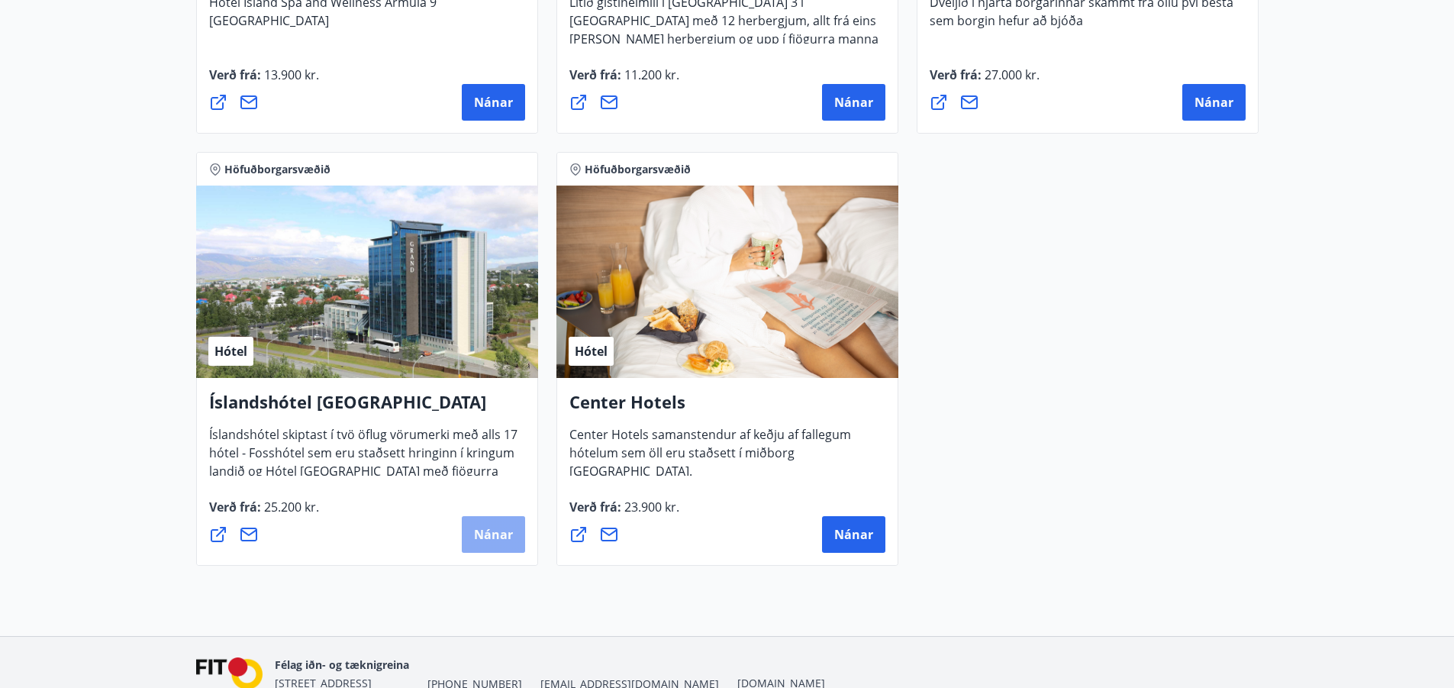
click at [492, 541] on span "Nánar" at bounding box center [493, 534] width 39 height 17
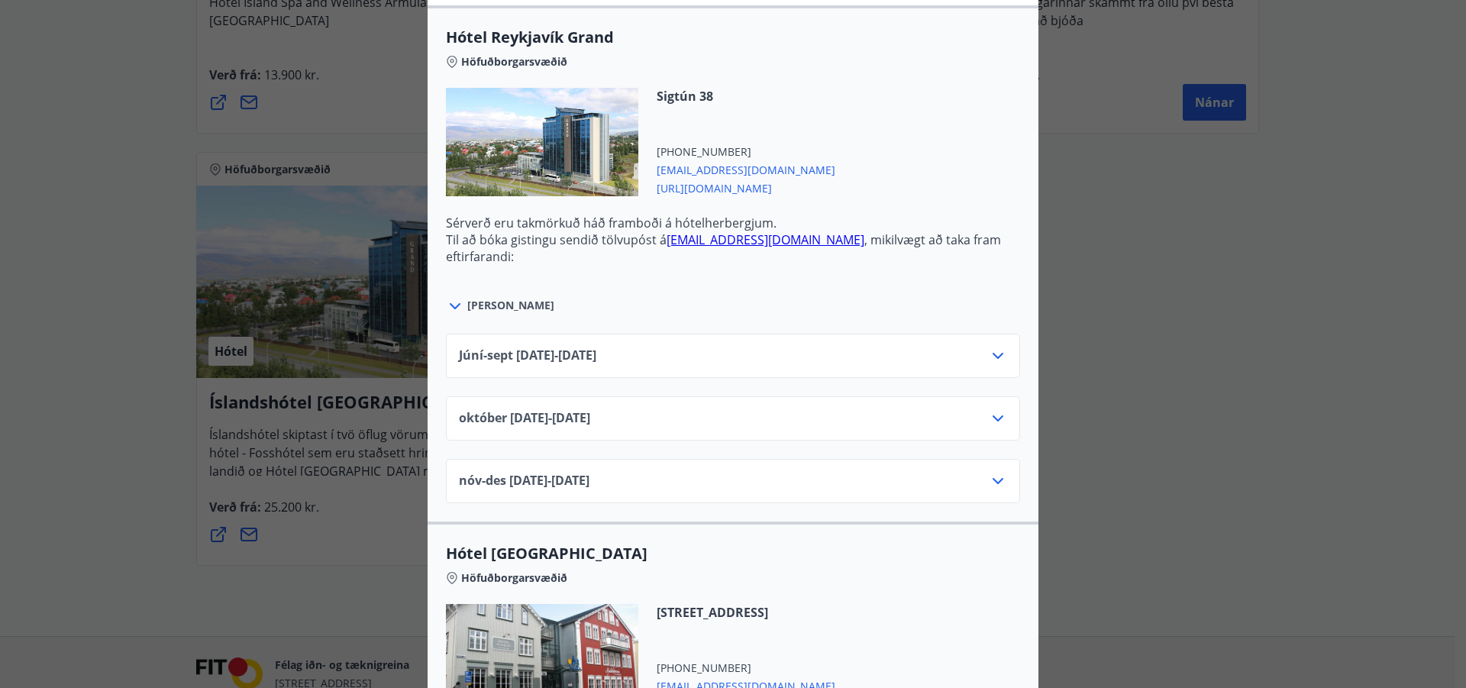
scroll to position [534, 0]
click at [996, 353] on icon at bounding box center [998, 355] width 11 height 6
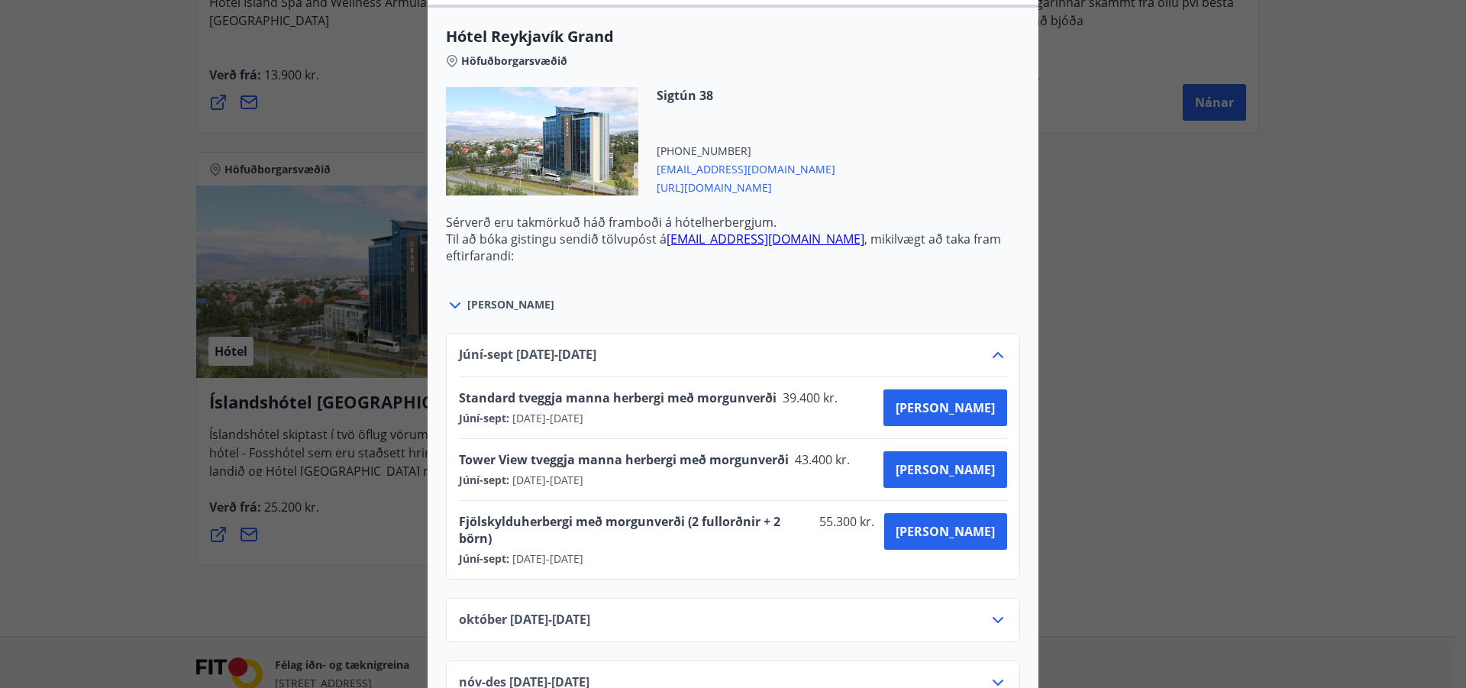
click at [993, 350] on icon at bounding box center [998, 355] width 18 height 18
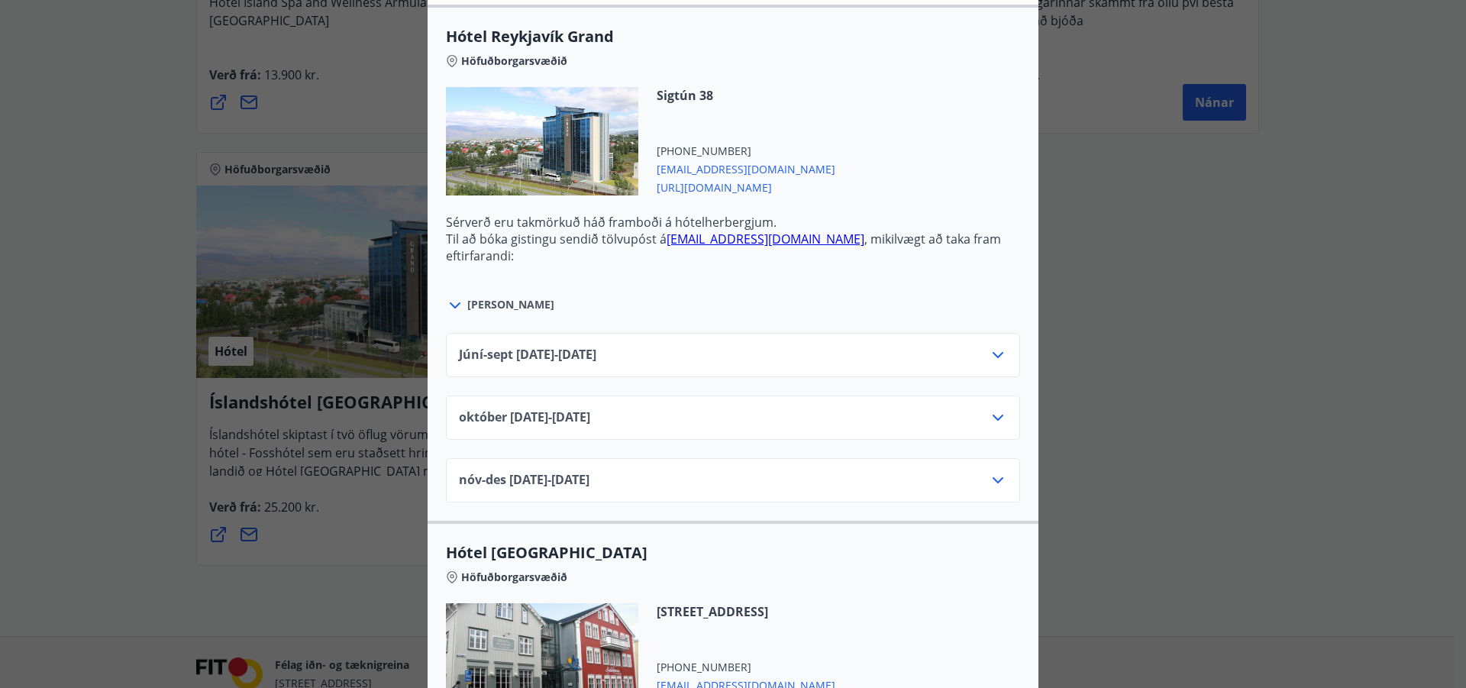
click at [989, 350] on icon at bounding box center [998, 355] width 18 height 18
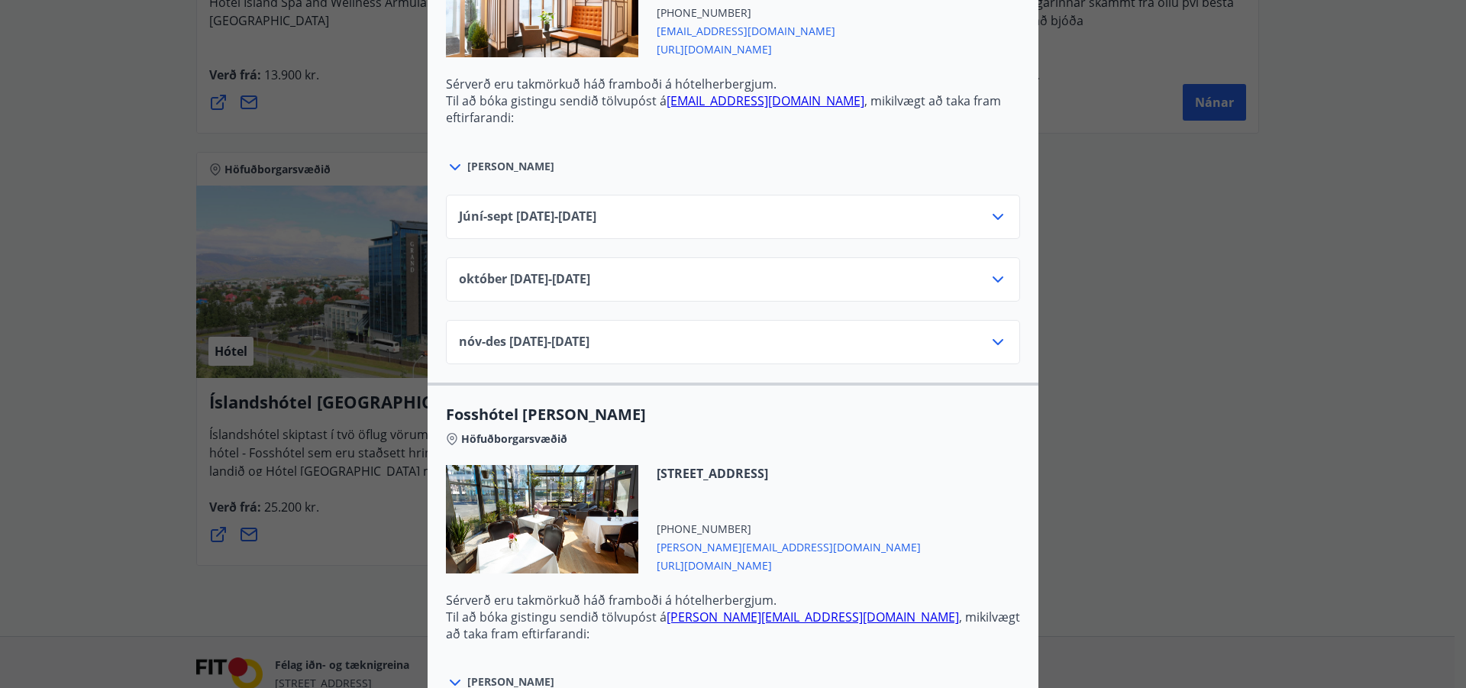
scroll to position [3049, 0]
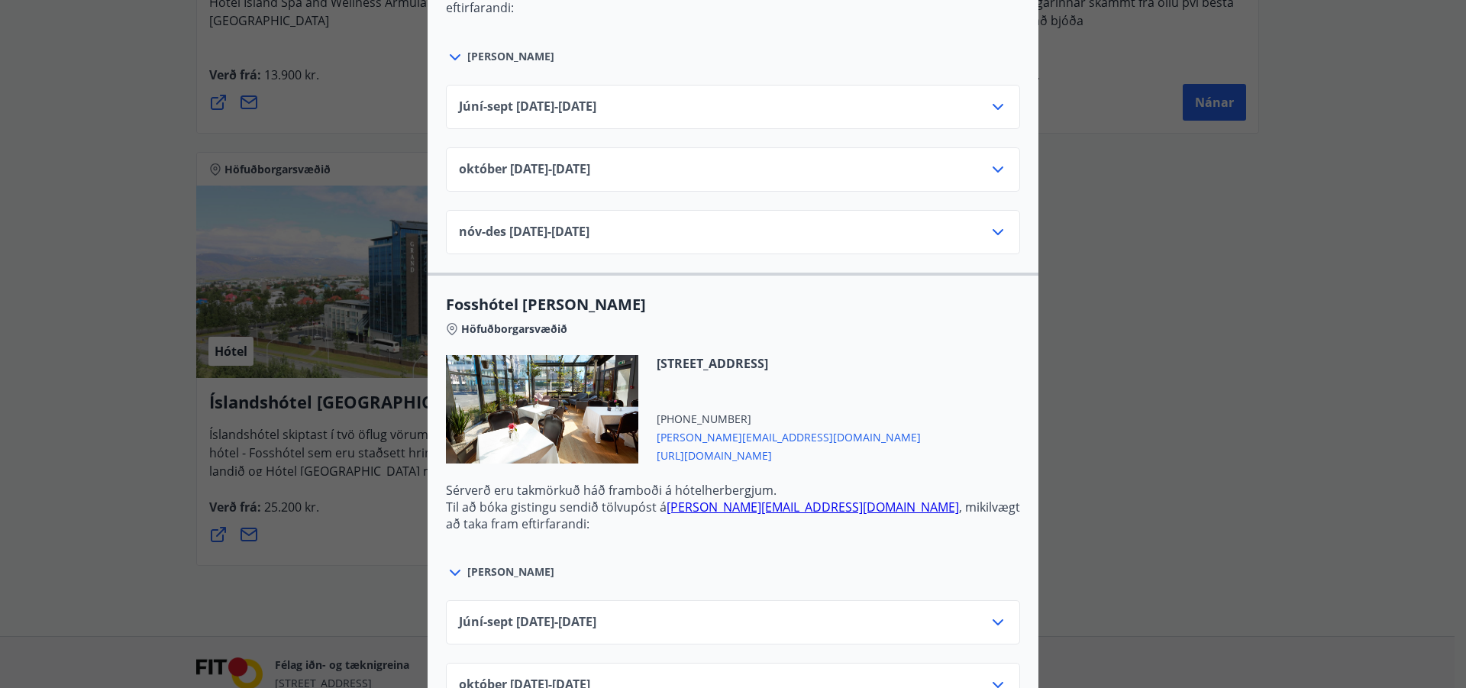
click at [990, 98] on icon at bounding box center [998, 107] width 18 height 18
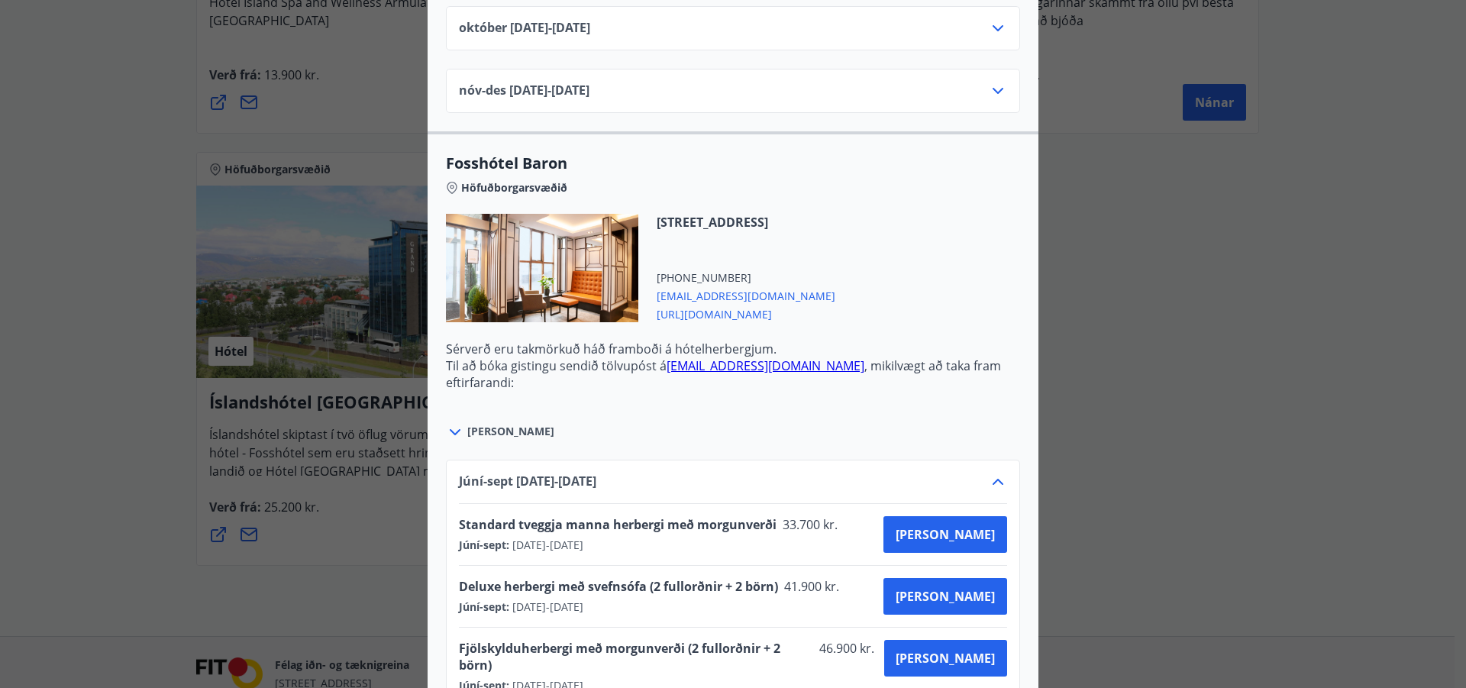
scroll to position [2667, 0]
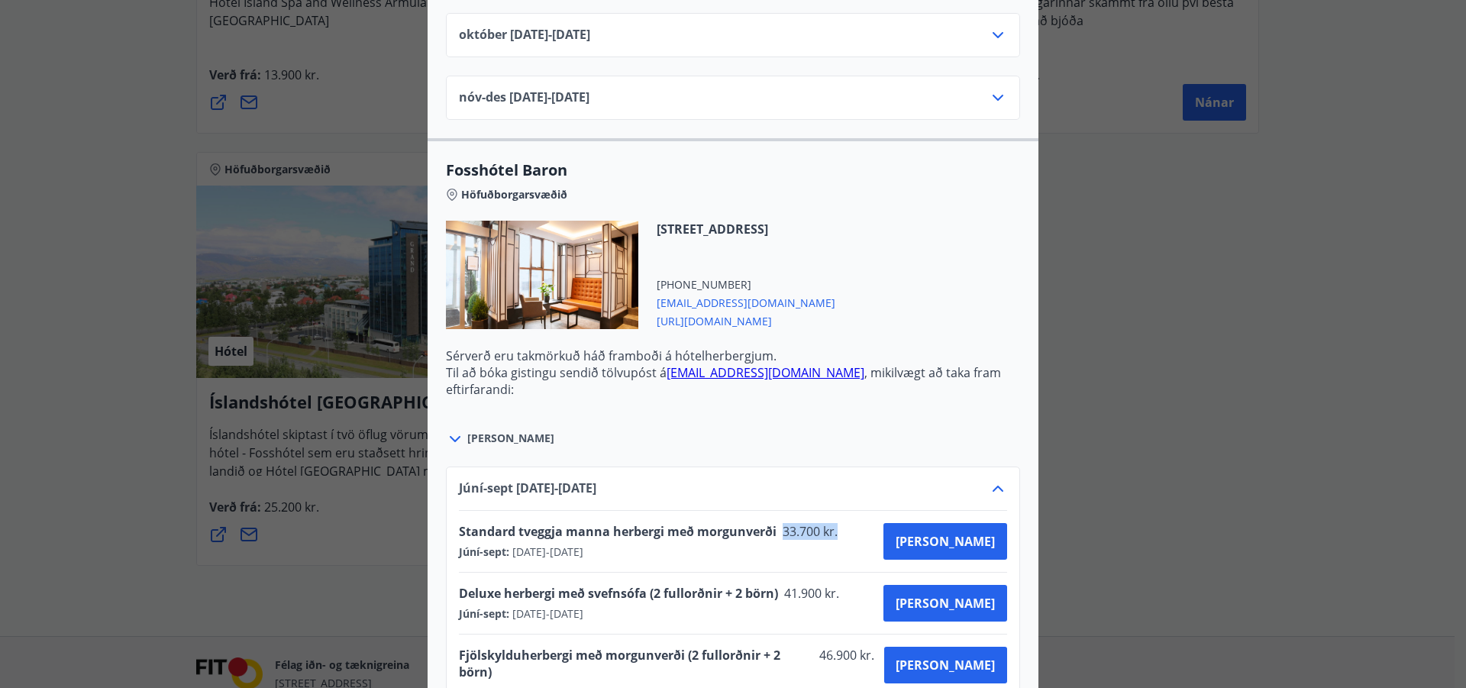
drag, startPoint x: 772, startPoint y: 514, endPoint x: 840, endPoint y: 541, distance: 73.3
click at [832, 527] on div "Standard tveggja manna herbergi með morgunverði 33.700 kr. [GEOGRAPHIC_DATA]-se…" at bounding box center [653, 541] width 389 height 37
click at [840, 546] on div "Standard tveggja manna herbergi með morgunverði 33.700 kr. [GEOGRAPHIC_DATA]-se…" at bounding box center [733, 541] width 548 height 61
click at [786, 413] on div "[PERSON_NAME]" at bounding box center [733, 430] width 574 height 35
